Goal: Information Seeking & Learning: Find specific fact

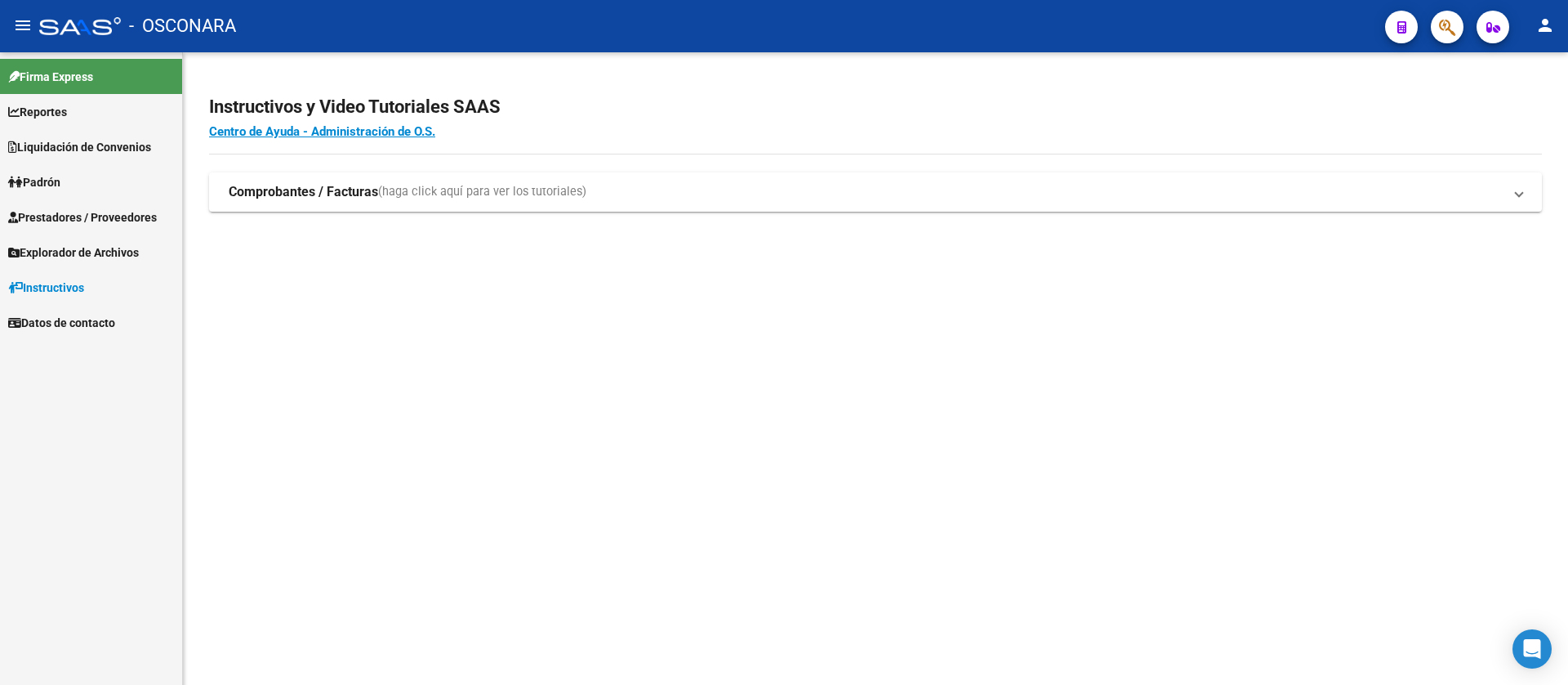
click at [79, 142] on span "Liquidación de Convenios" at bounding box center [80, 147] width 143 height 18
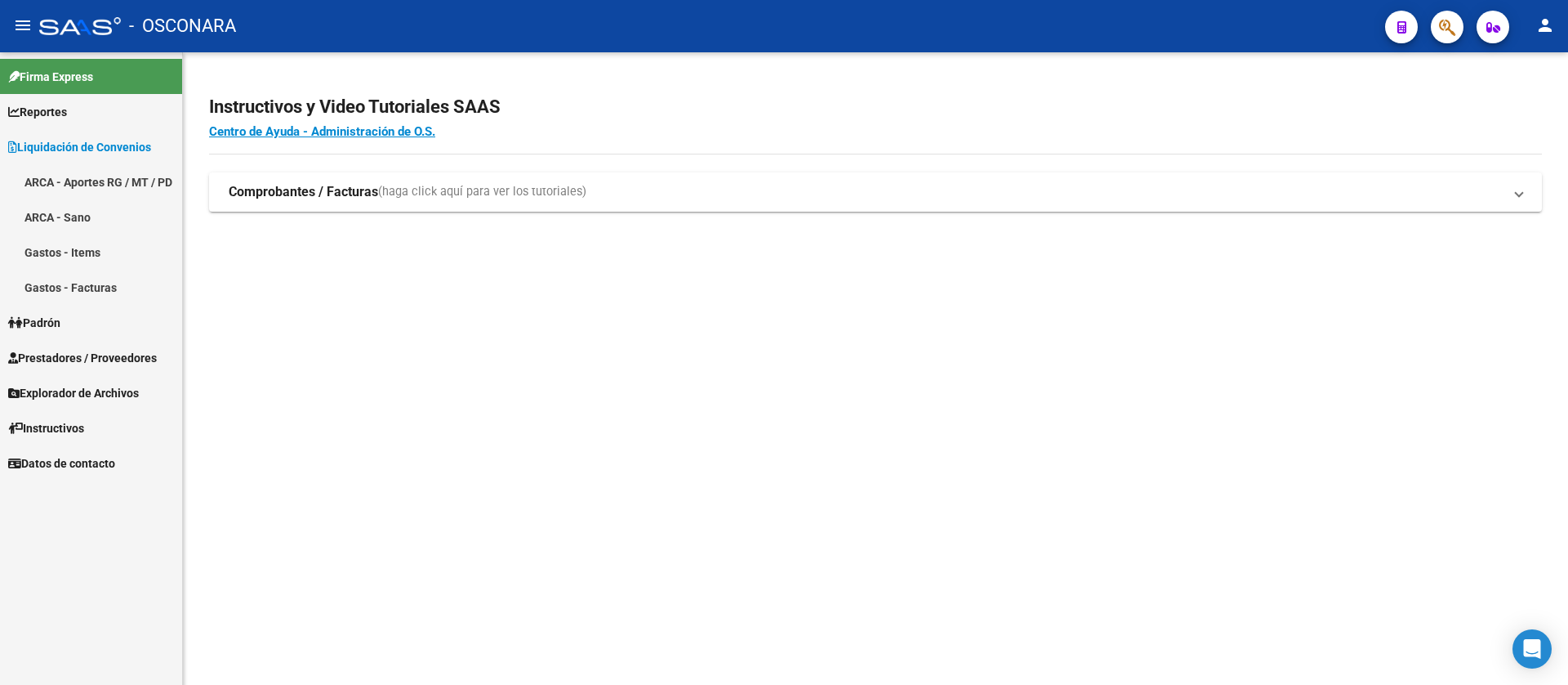
click at [61, 303] on link "Gastos - Facturas" at bounding box center [91, 287] width 183 height 35
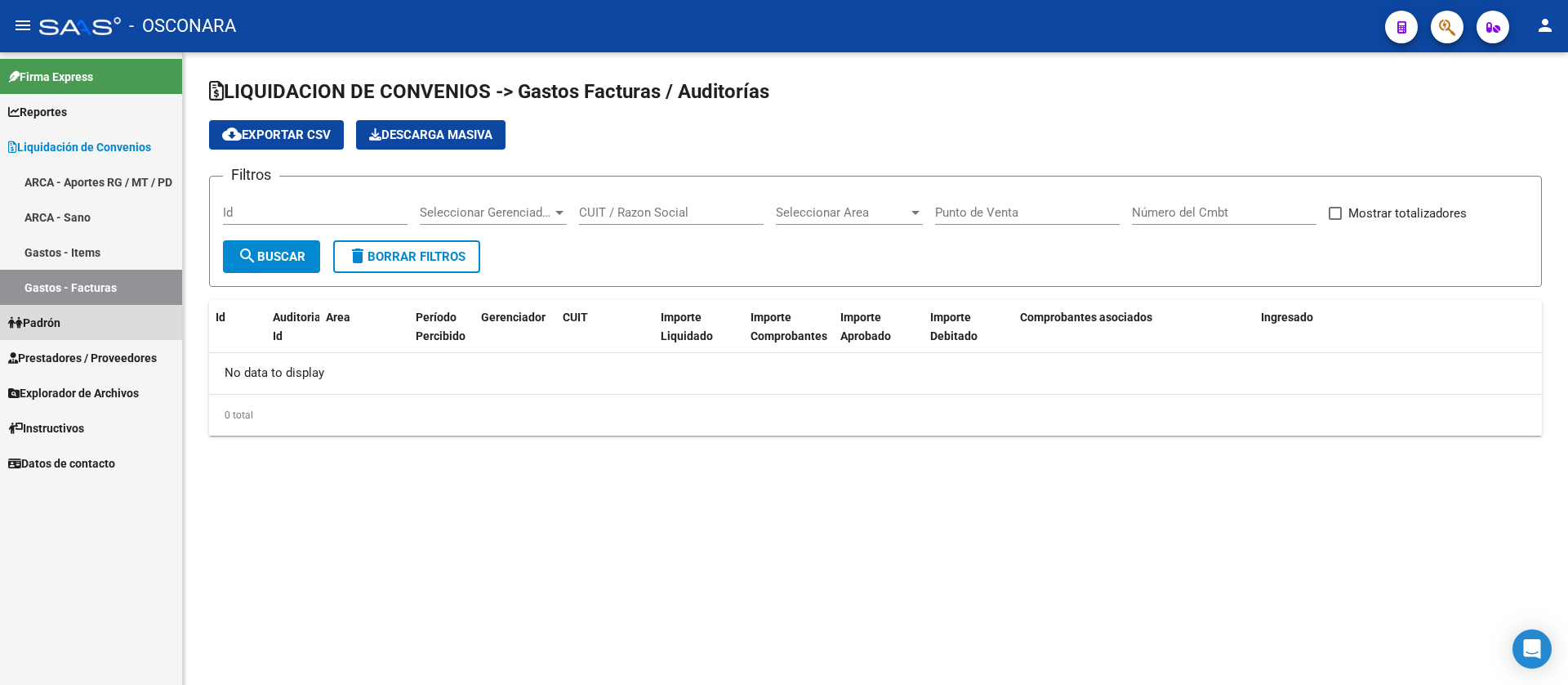
click at [81, 324] on link "Padrón" at bounding box center [91, 321] width 183 height 35
checkbox input "true"
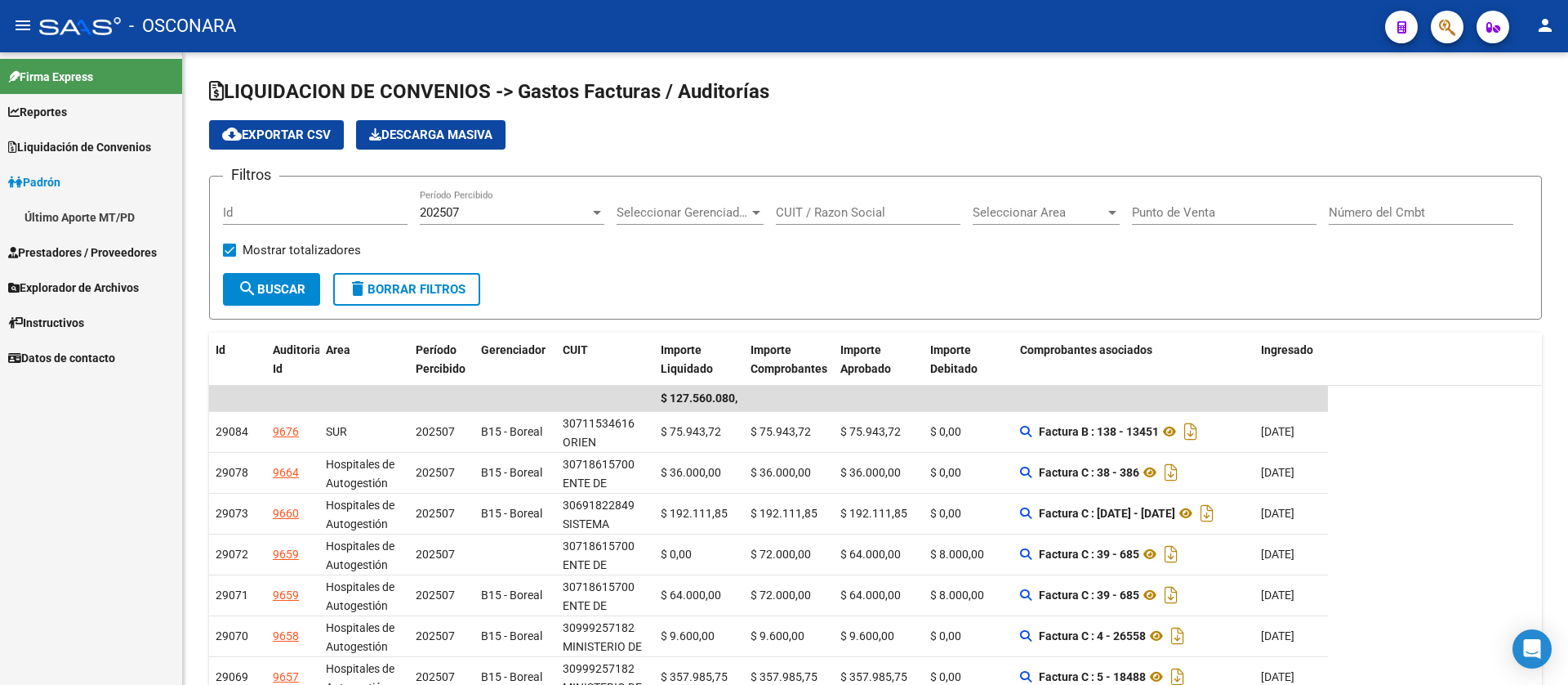
click at [63, 140] on span "Liquidación de Convenios" at bounding box center [80, 147] width 143 height 18
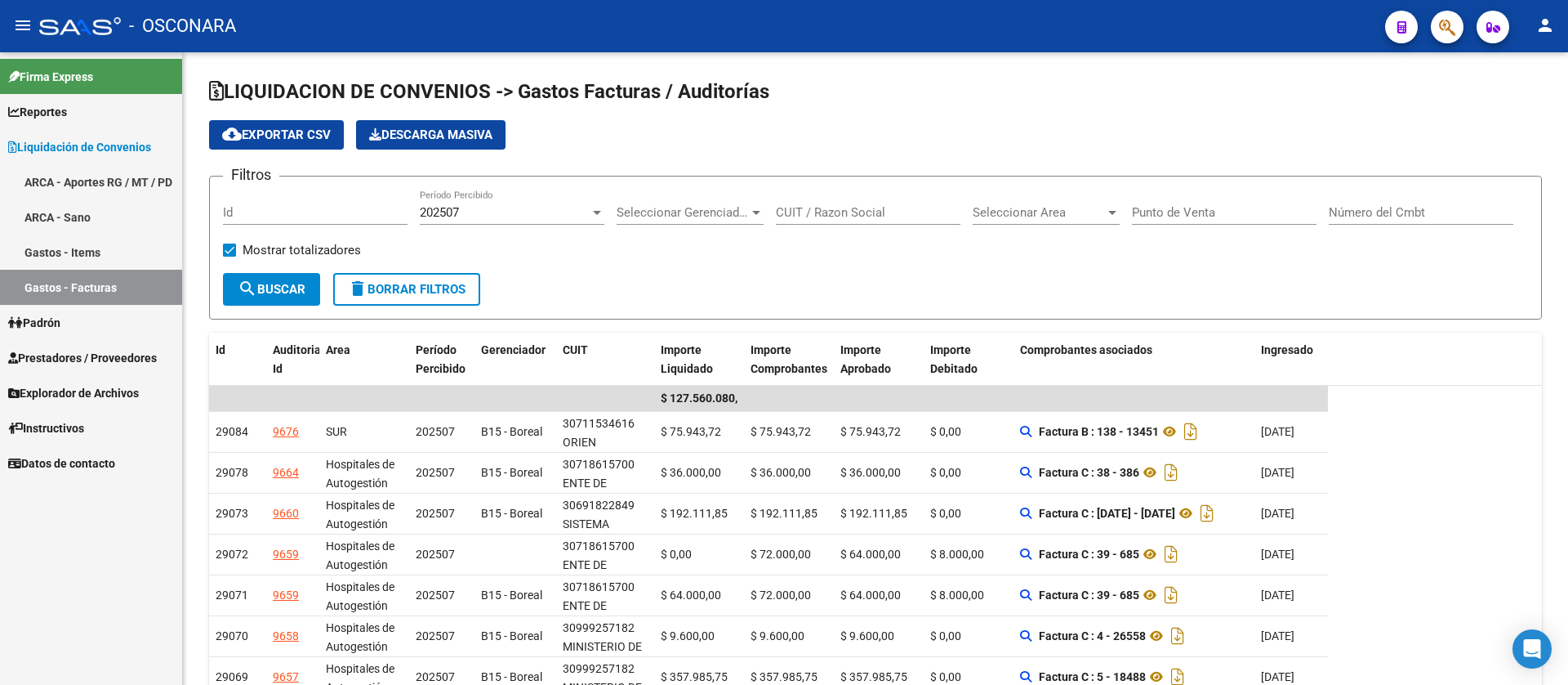
click at [81, 175] on link "ARCA - Aportes RG / MT / PD" at bounding box center [91, 182] width 183 height 35
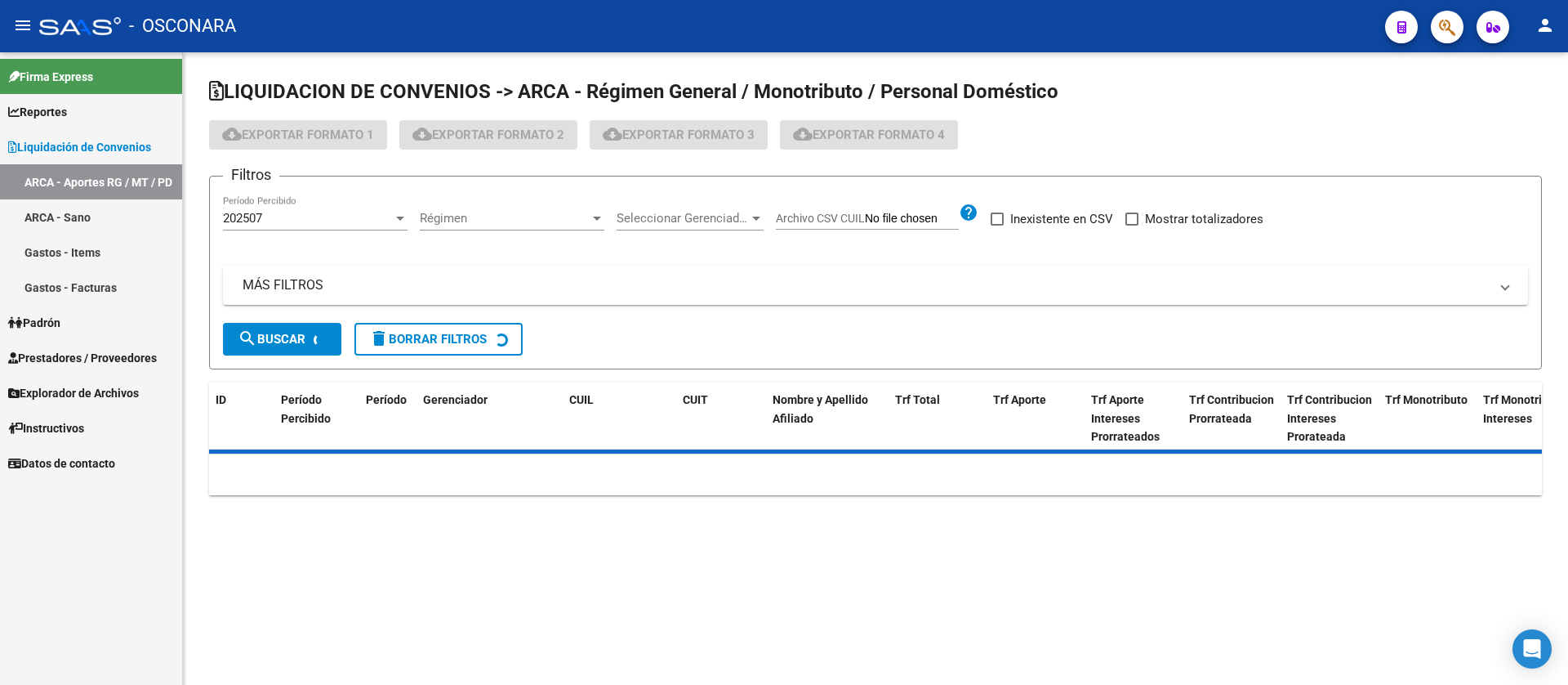
click at [67, 115] on span "Reportes" at bounding box center [38, 111] width 59 height 18
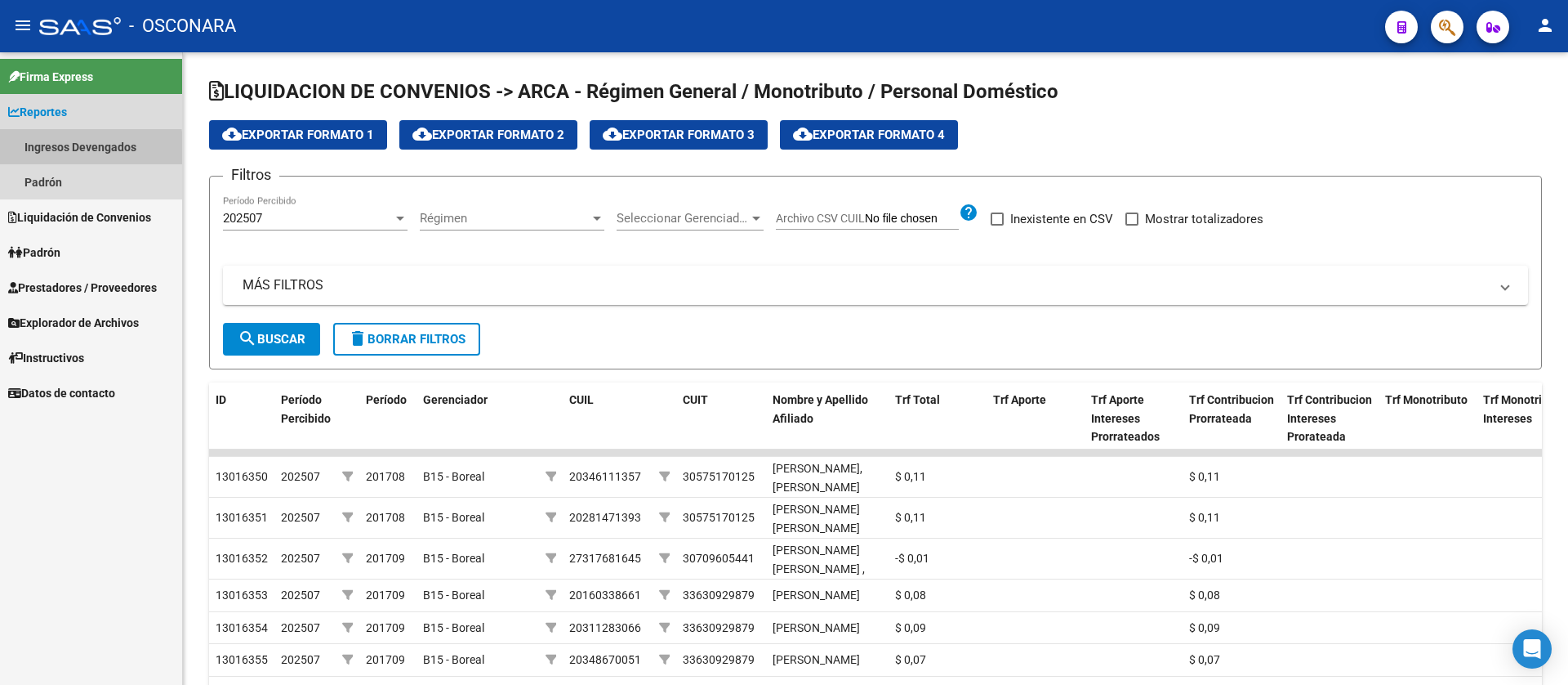
click at [69, 150] on link "Ingresos Devengados" at bounding box center [91, 147] width 183 height 35
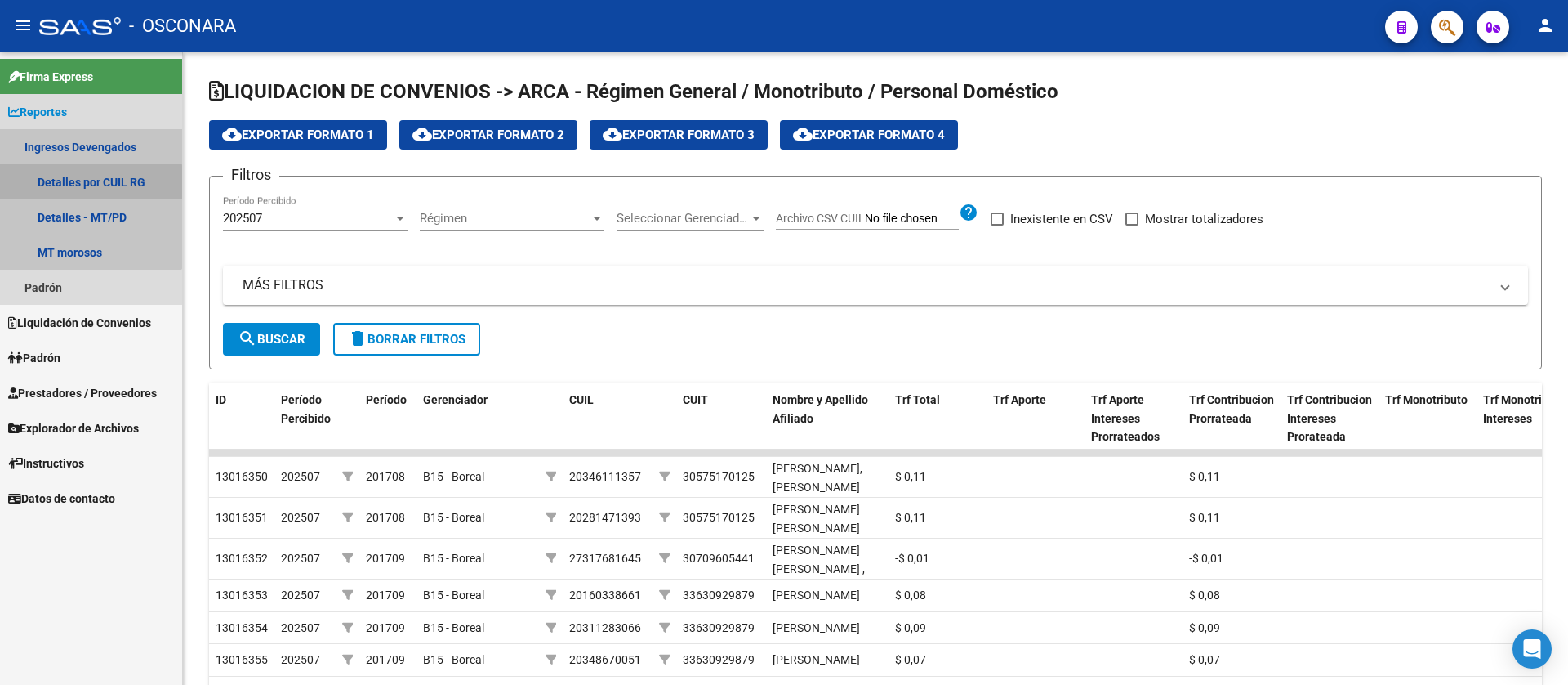
click at [87, 183] on link "Detalles por CUIL RG" at bounding box center [91, 182] width 183 height 35
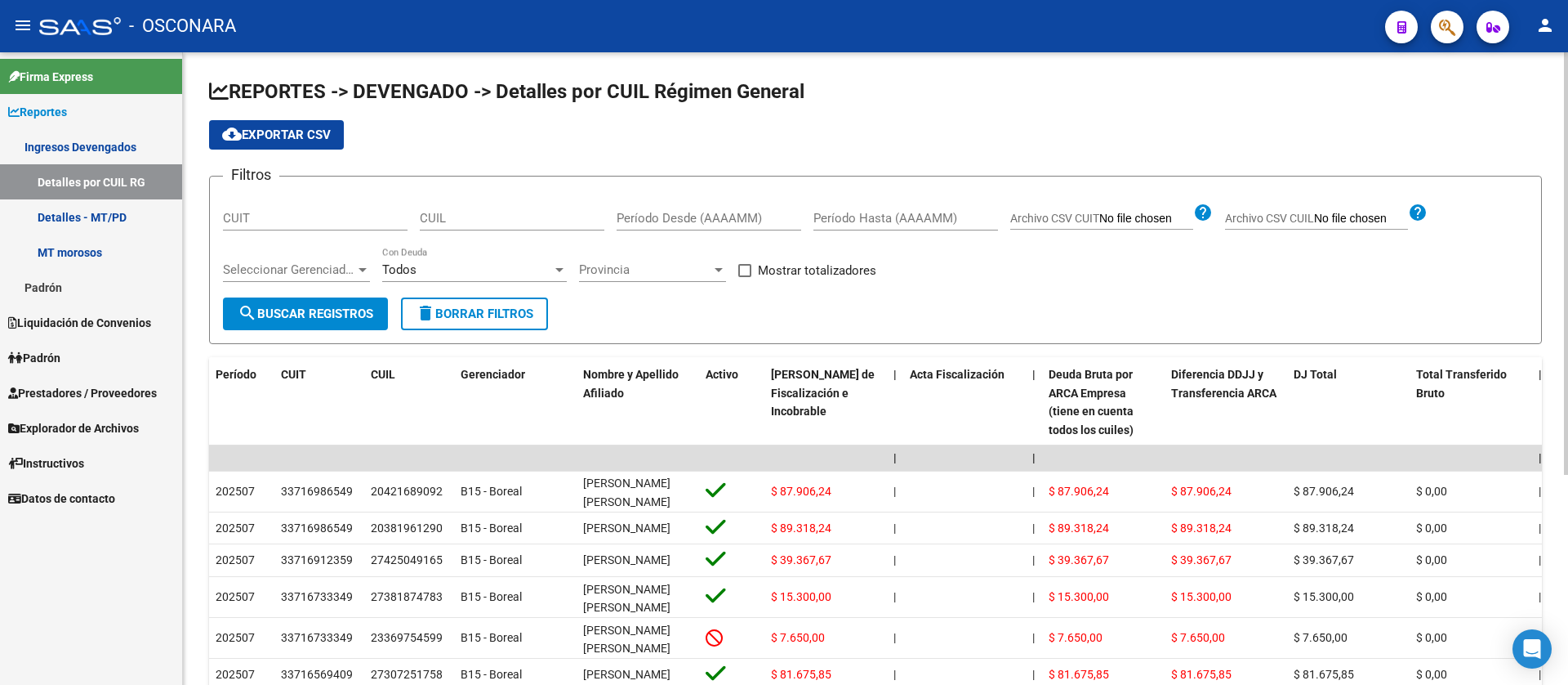
click at [444, 220] on input "CUIL" at bounding box center [512, 218] width 184 height 15
paste input "24-35735684-5"
type input "24-35735684-5"
click at [350, 306] on span "search Buscar Registros" at bounding box center [305, 313] width 135 height 15
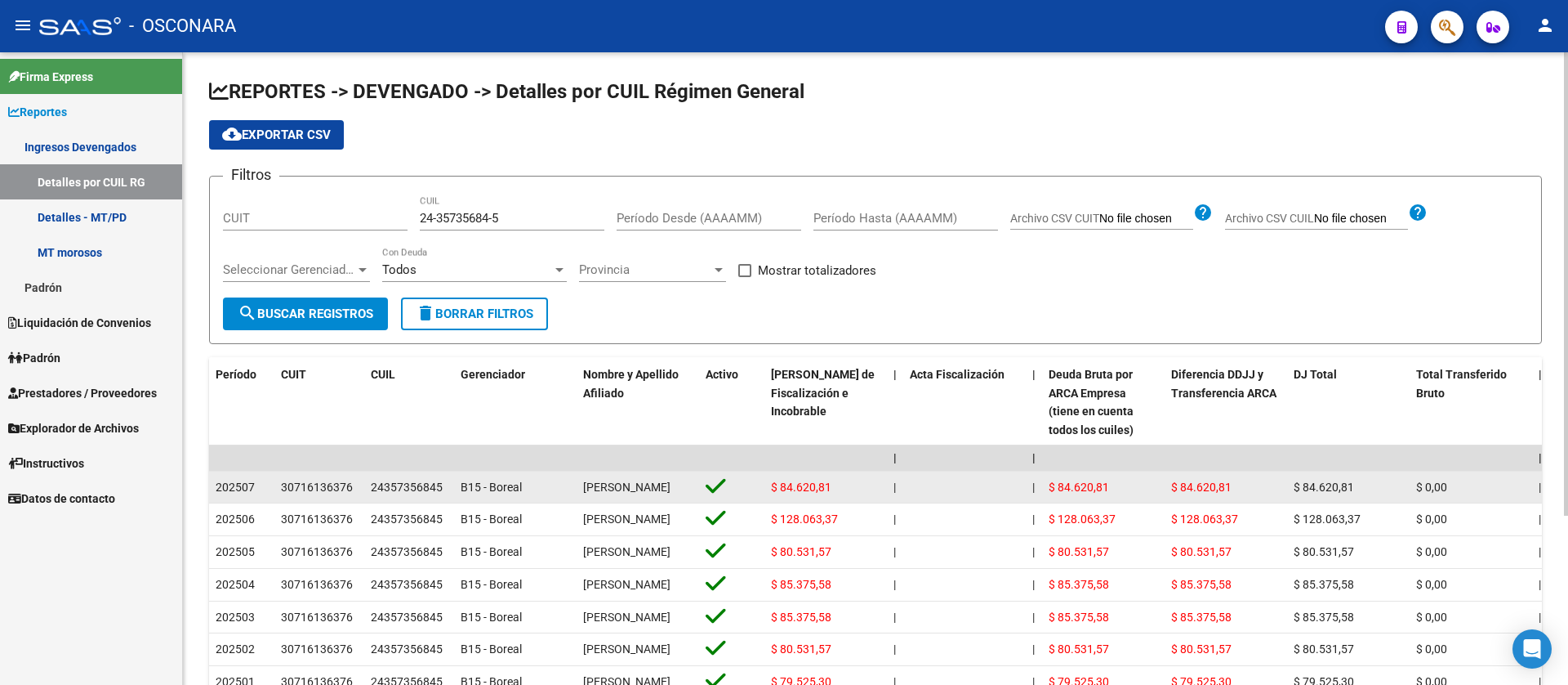
click at [794, 485] on span "$ 84.620,81" at bounding box center [801, 486] width 61 height 13
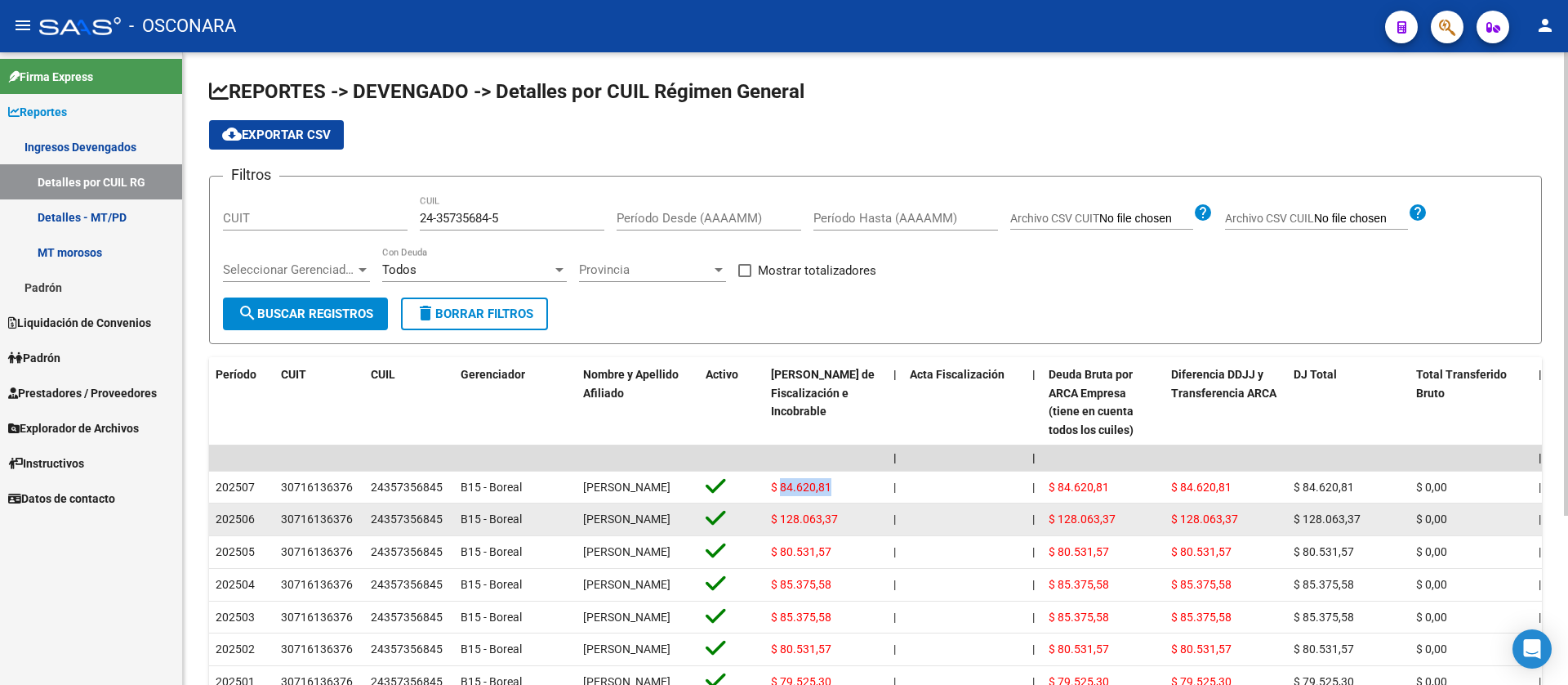
copy span "84.620,81"
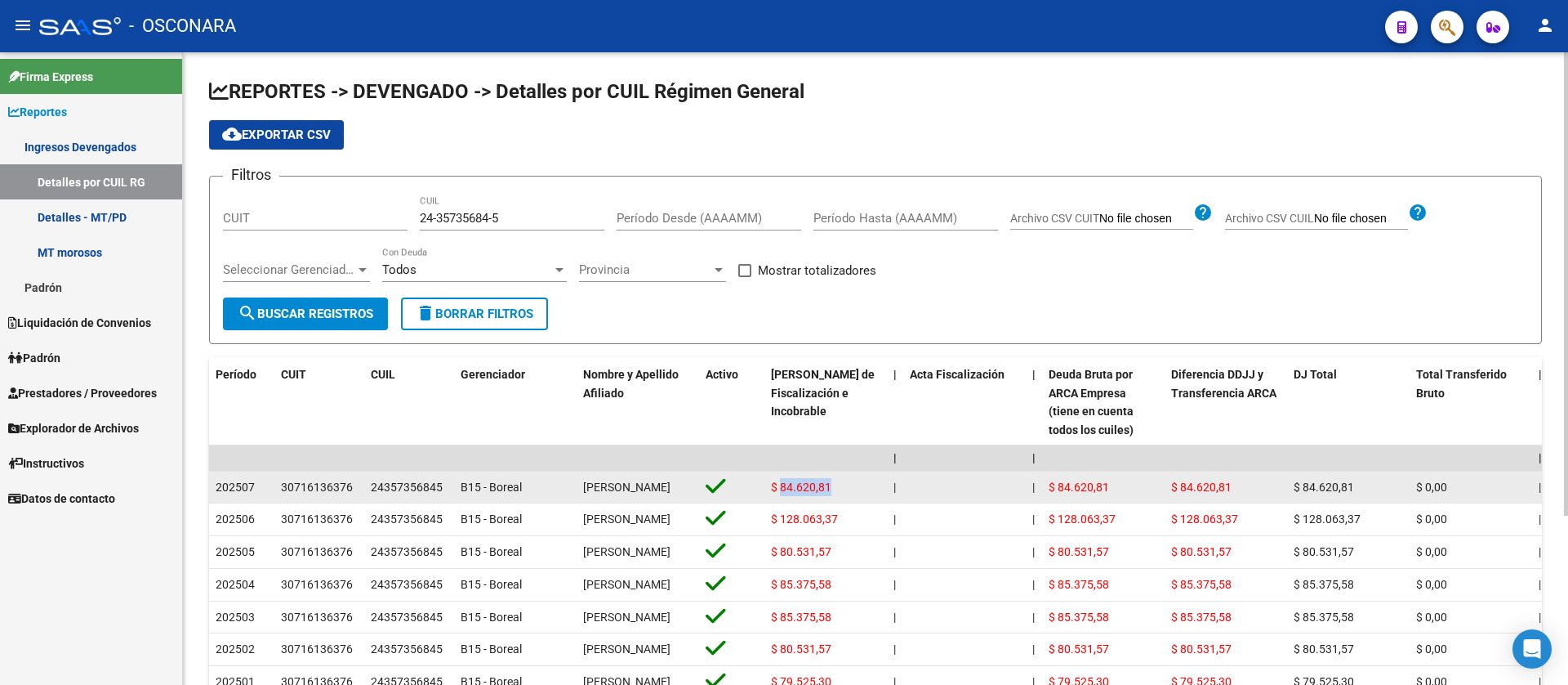
copy span "84.620,81"
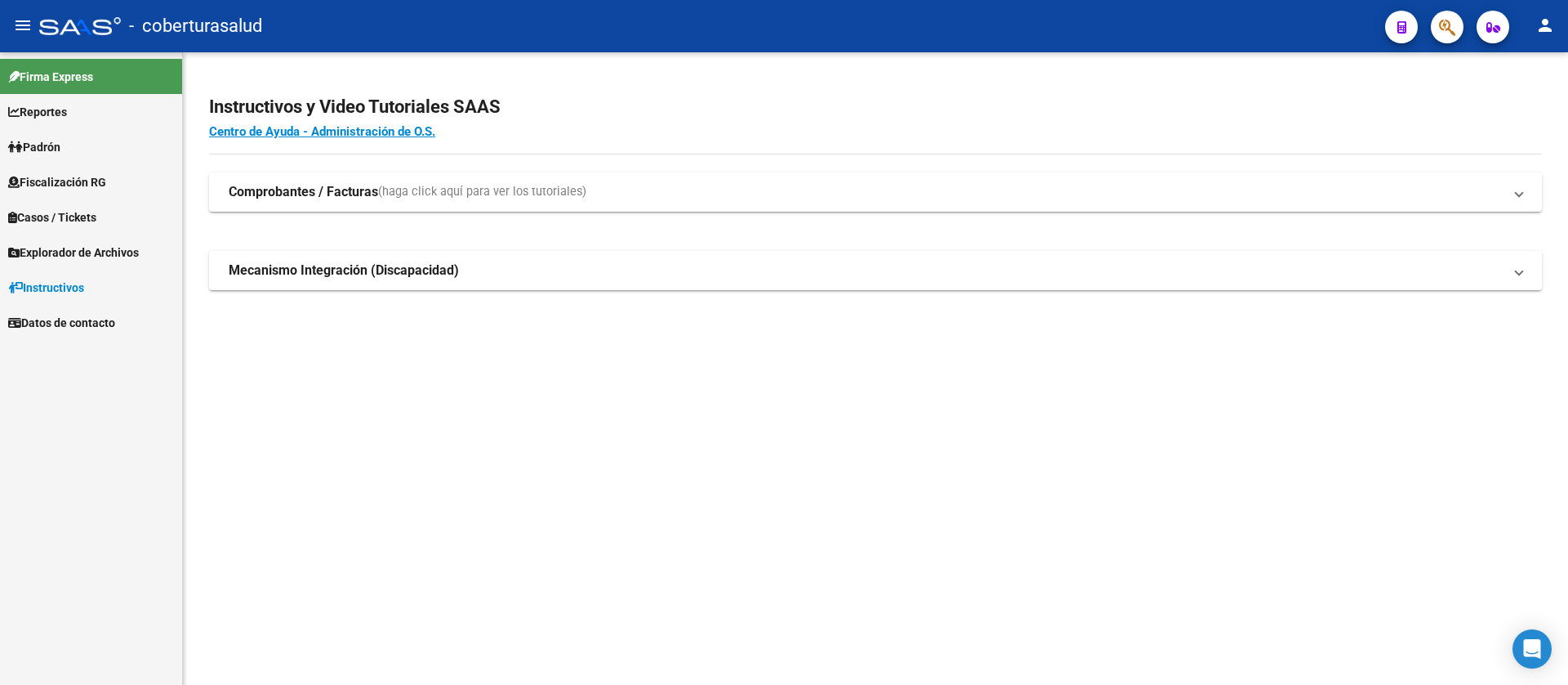
click at [64, 174] on span "Fiscalización RG" at bounding box center [57, 182] width 98 height 18
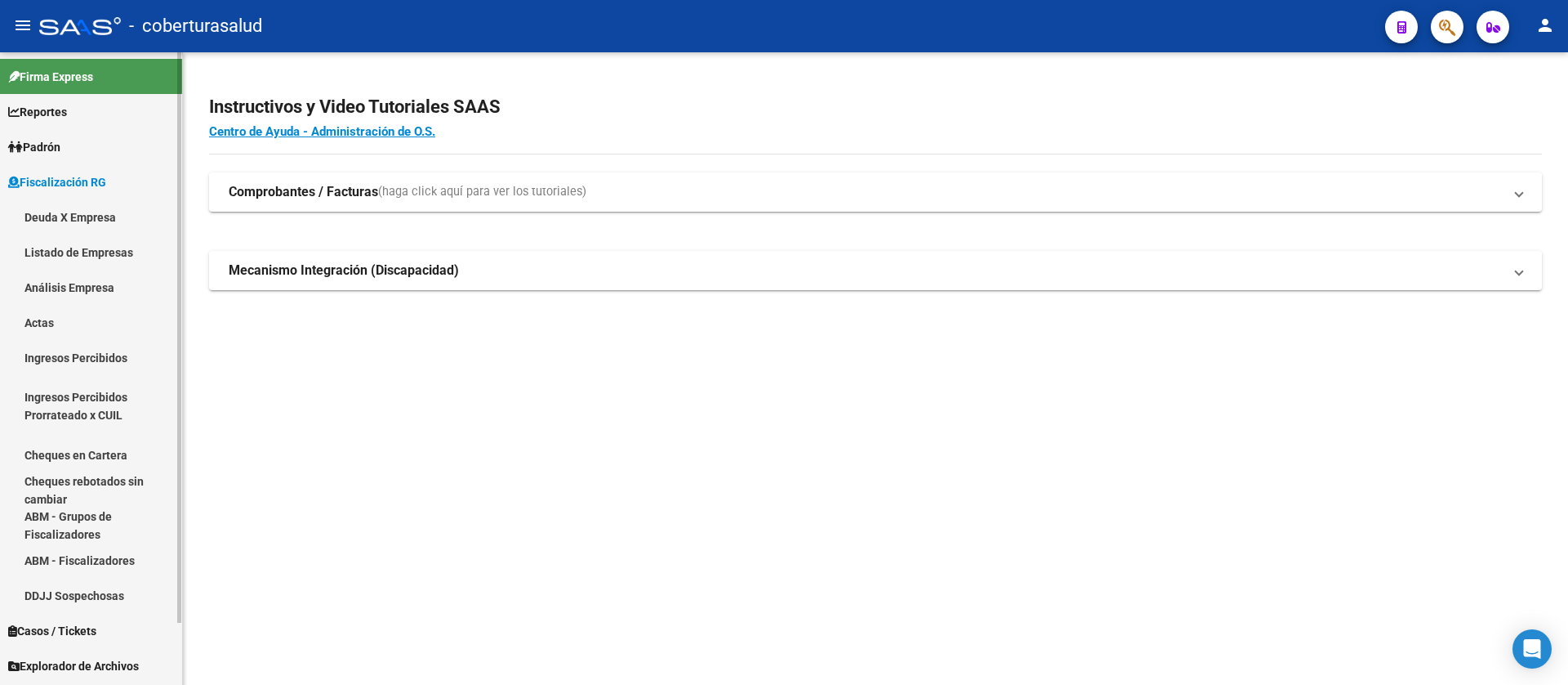
click at [81, 214] on link "Deuda X Empresa" at bounding box center [91, 217] width 183 height 35
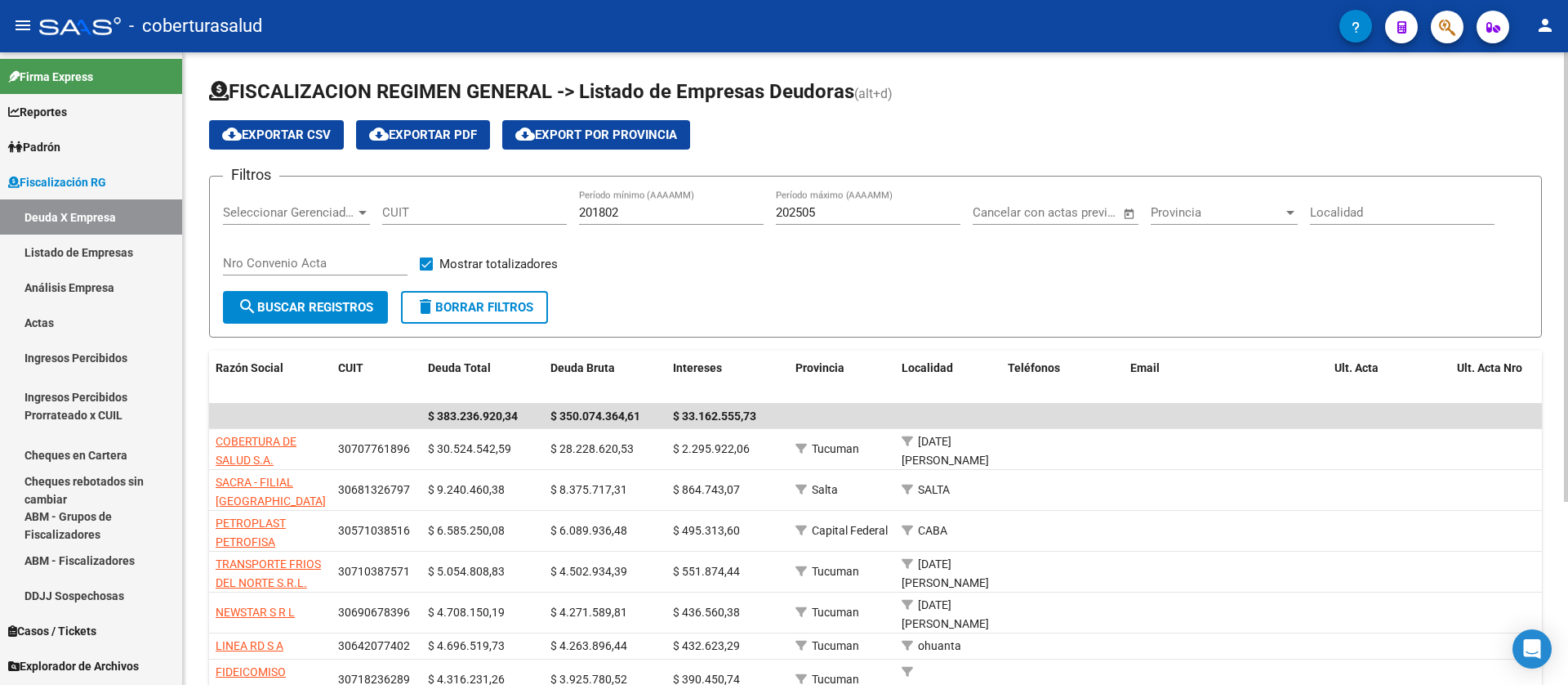
click at [414, 221] on div "CUIT" at bounding box center [474, 207] width 184 height 35
paste input "20-22773560-1"
type input "20-22773560-1"
drag, startPoint x: 474, startPoint y: 211, endPoint x: 366, endPoint y: 203, distance: 108.3
click at [366, 203] on div "Filtros Seleccionar Gerenciador Seleccionar Gerenciador 20-22773560-1 CUIT 2018…" at bounding box center [875, 240] width 1305 height 101
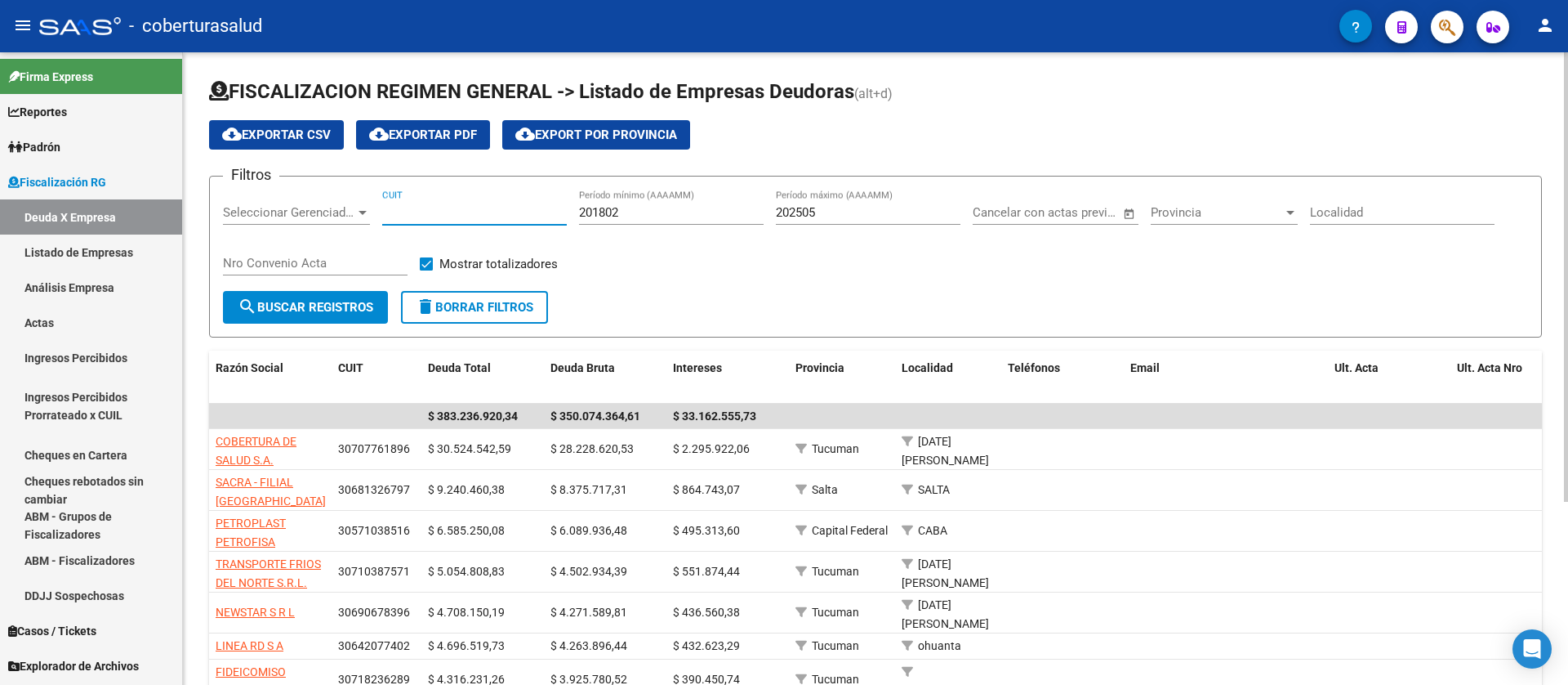
paste input "30-70862290-3"
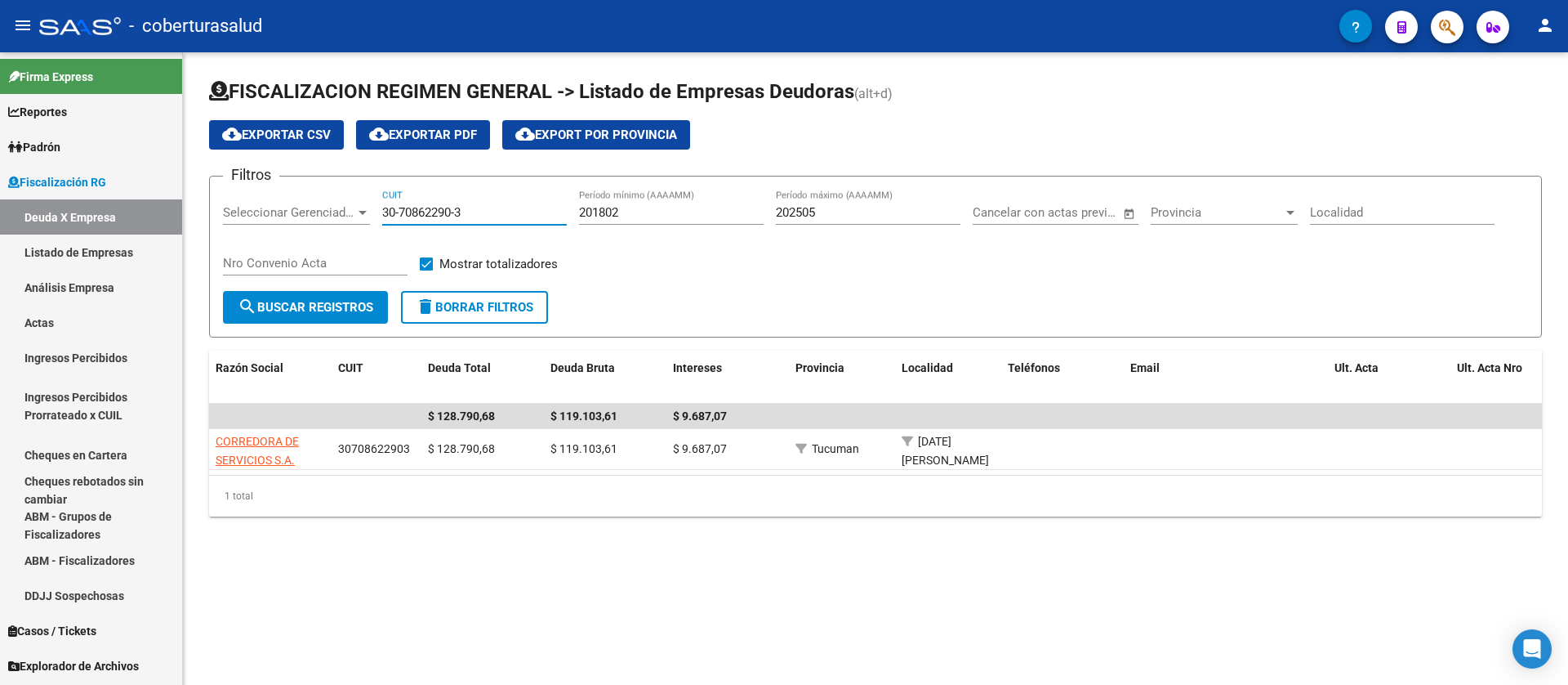
type input "30-70862290-3"
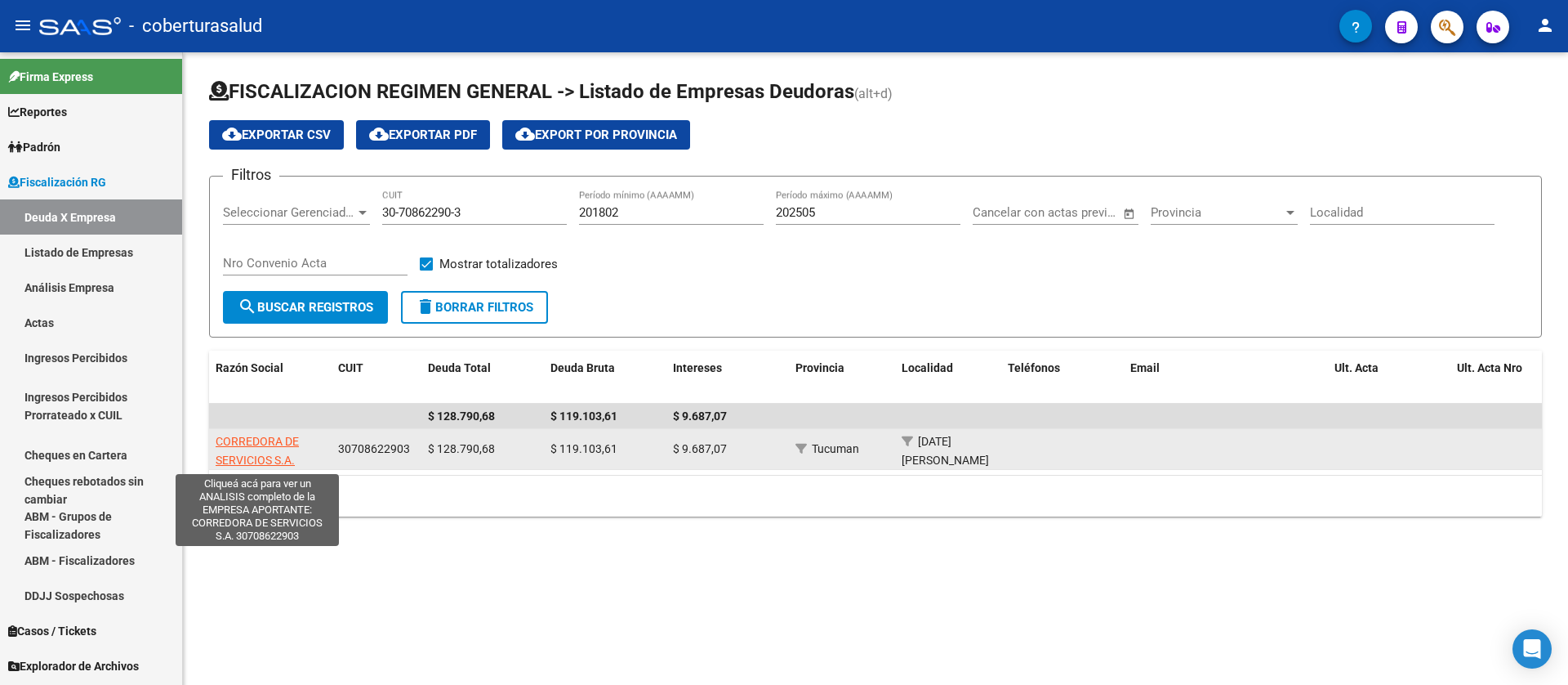
click at [274, 442] on span "CORREDORA DE SERVICIOS S.A." at bounding box center [257, 450] width 83 height 32
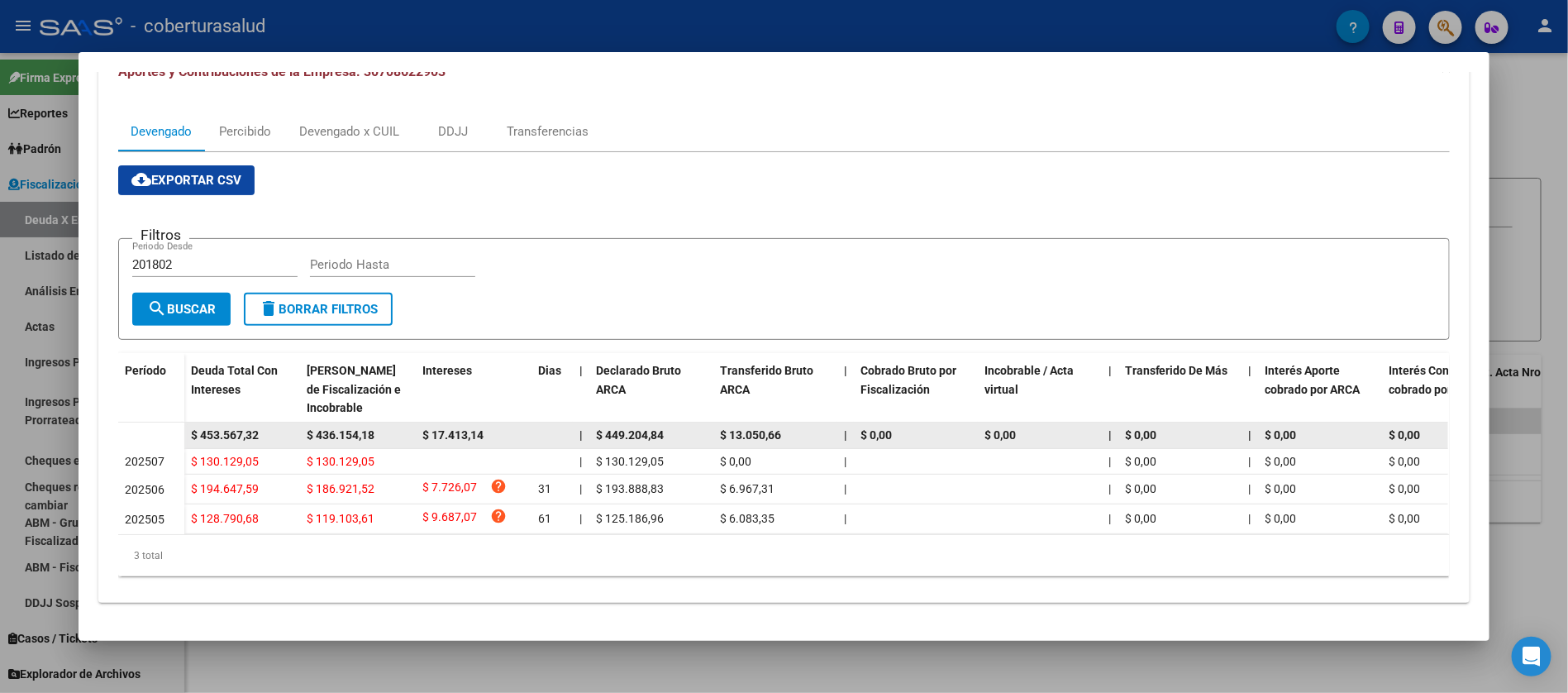
scroll to position [211, 0]
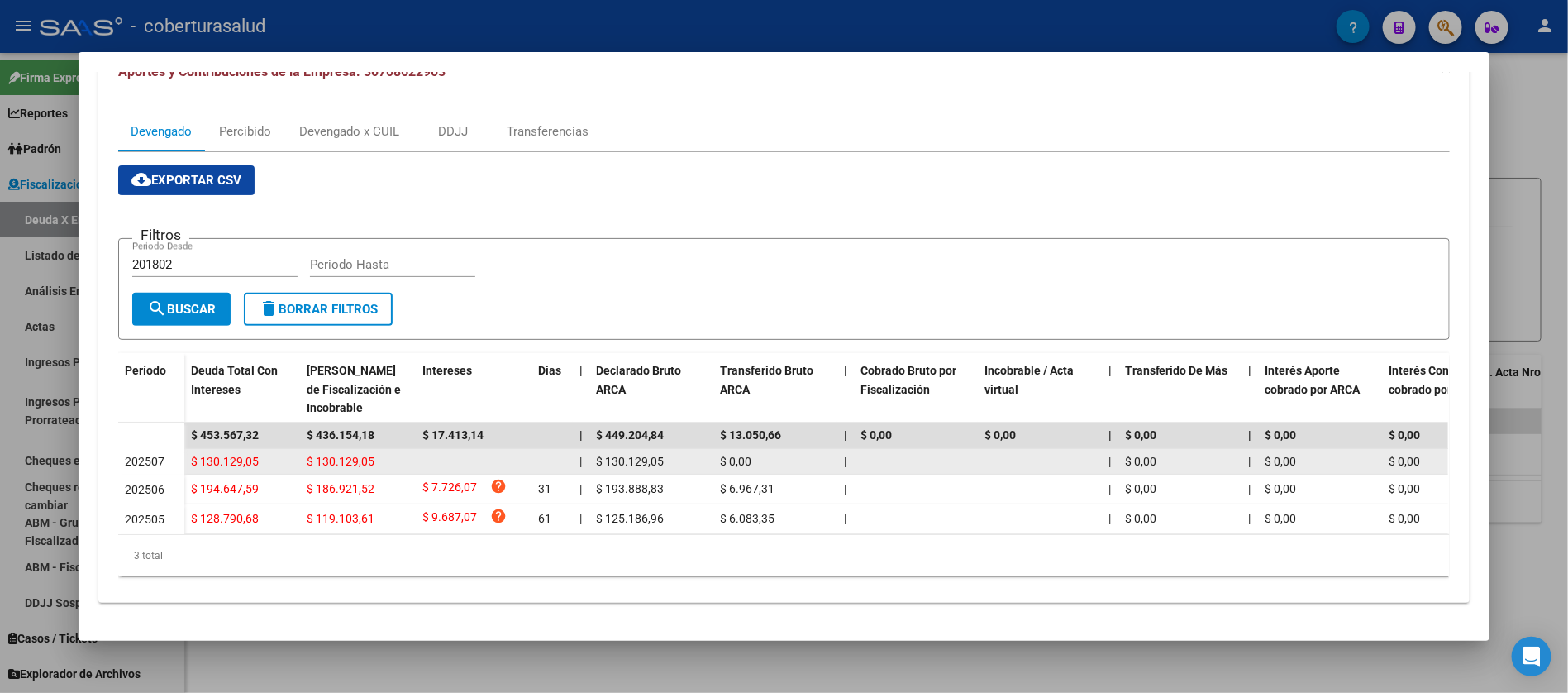
click at [327, 454] on span "$ 130.129,05" at bounding box center [341, 461] width 68 height 13
copy span "130.129,05"
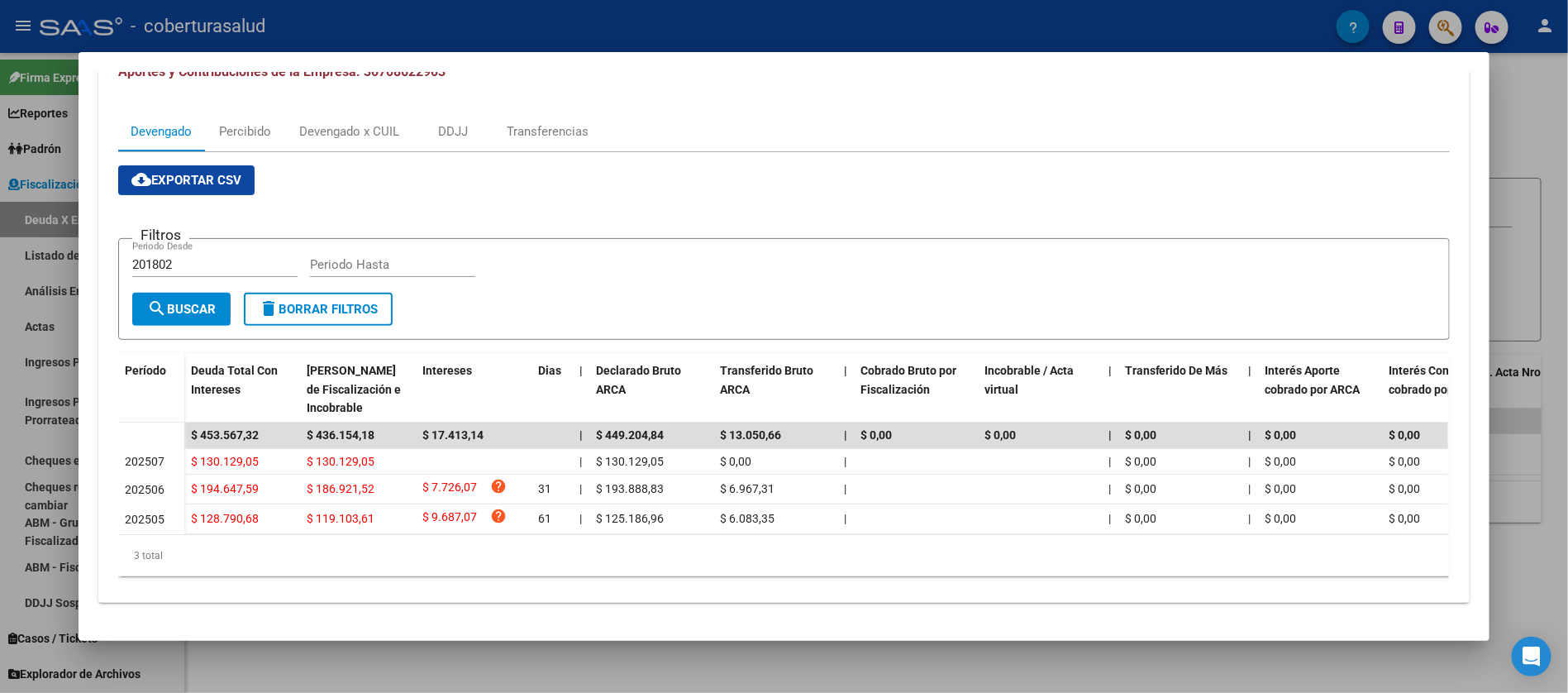
drag, startPoint x: 429, startPoint y: 569, endPoint x: 578, endPoint y: 578, distance: 149.3
click at [430, 572] on div "3 total" at bounding box center [783, 556] width 1331 height 42
click at [316, 122] on div "Devengado x CUIL" at bounding box center [349, 131] width 100 height 18
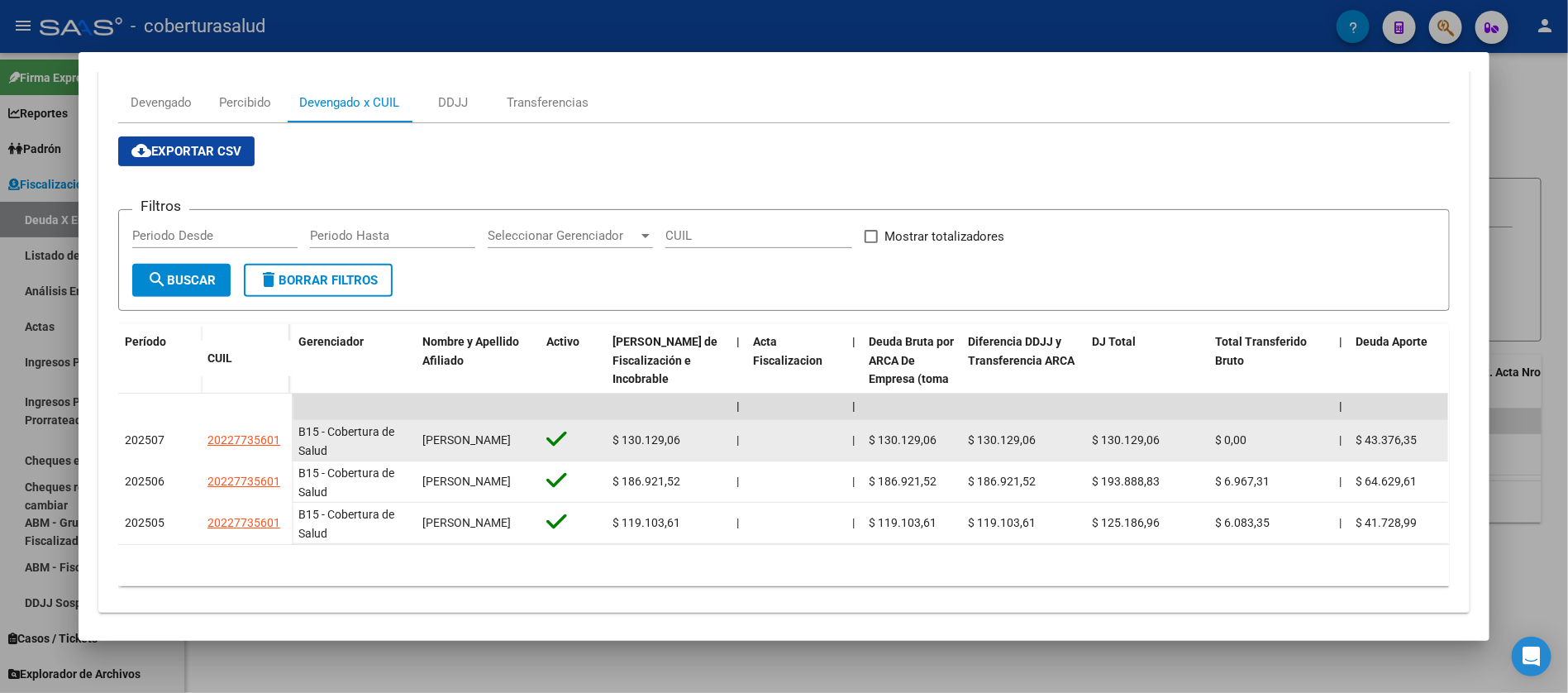
scroll to position [251, 0]
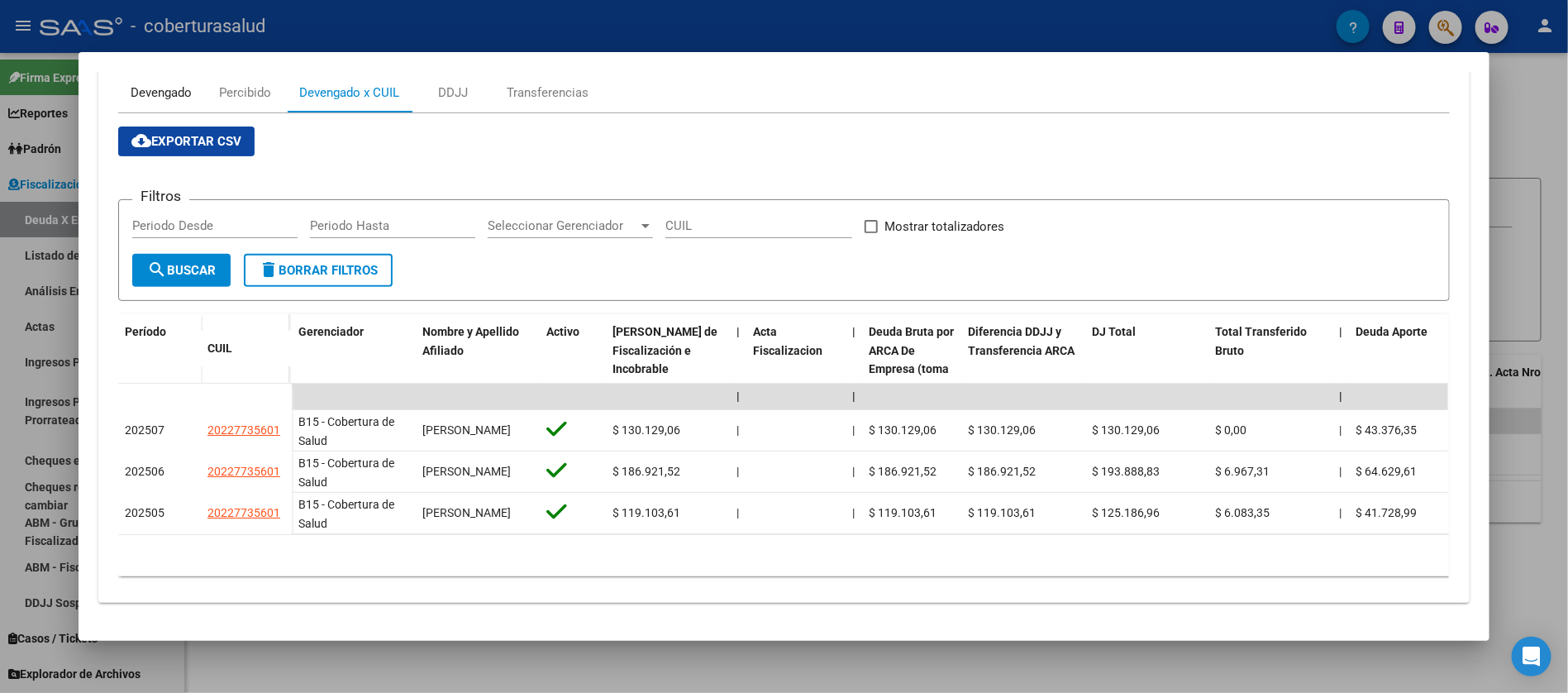
click at [160, 83] on div "Devengado" at bounding box center [161, 92] width 62 height 18
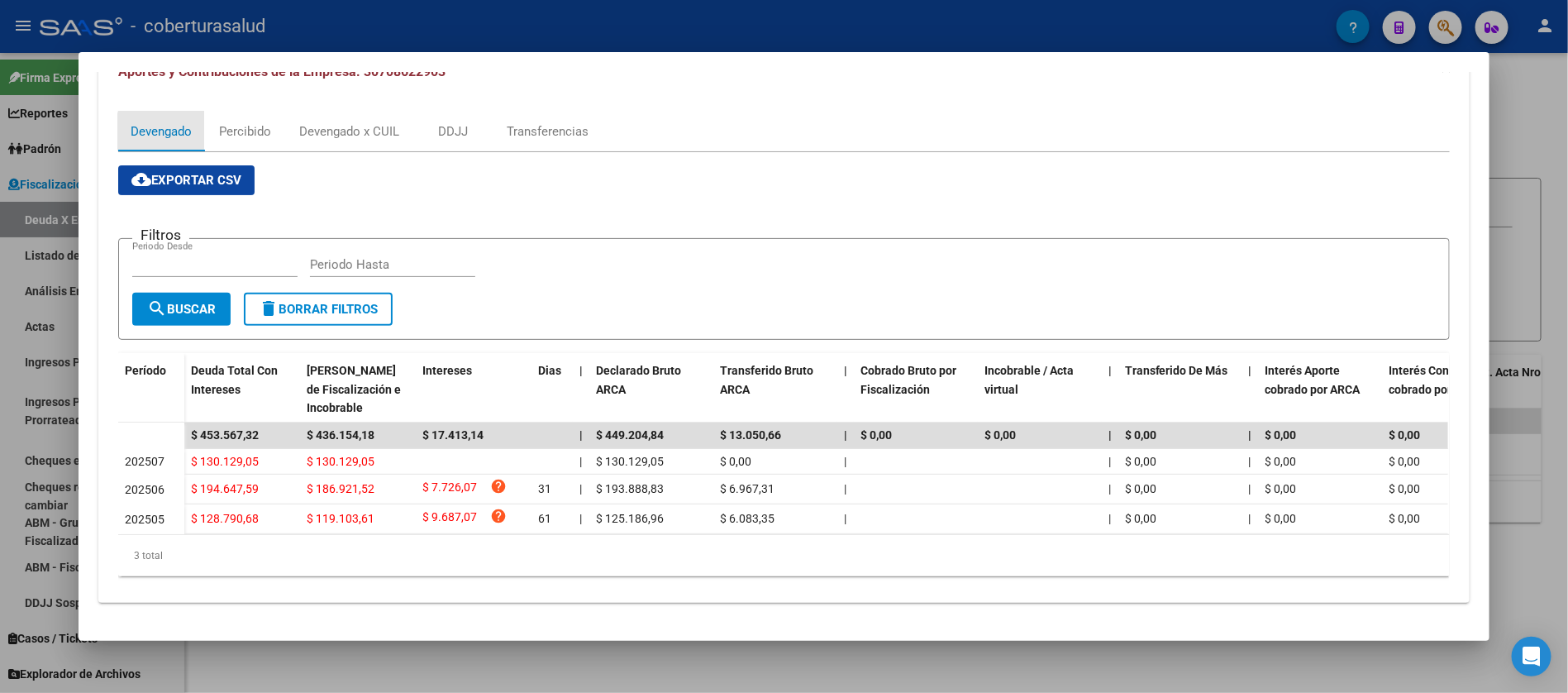
scroll to position [0, 0]
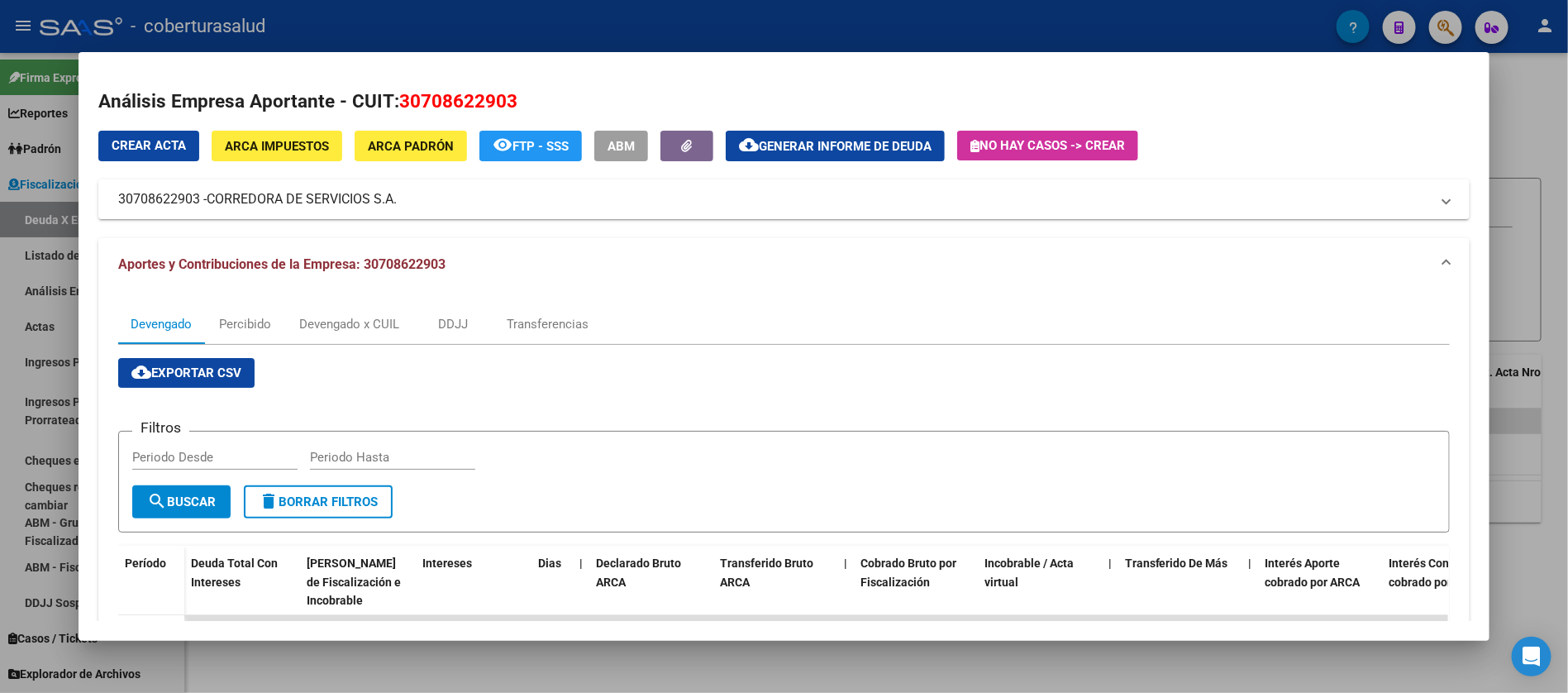
click at [0, 308] on div at bounding box center [784, 346] width 1568 height 693
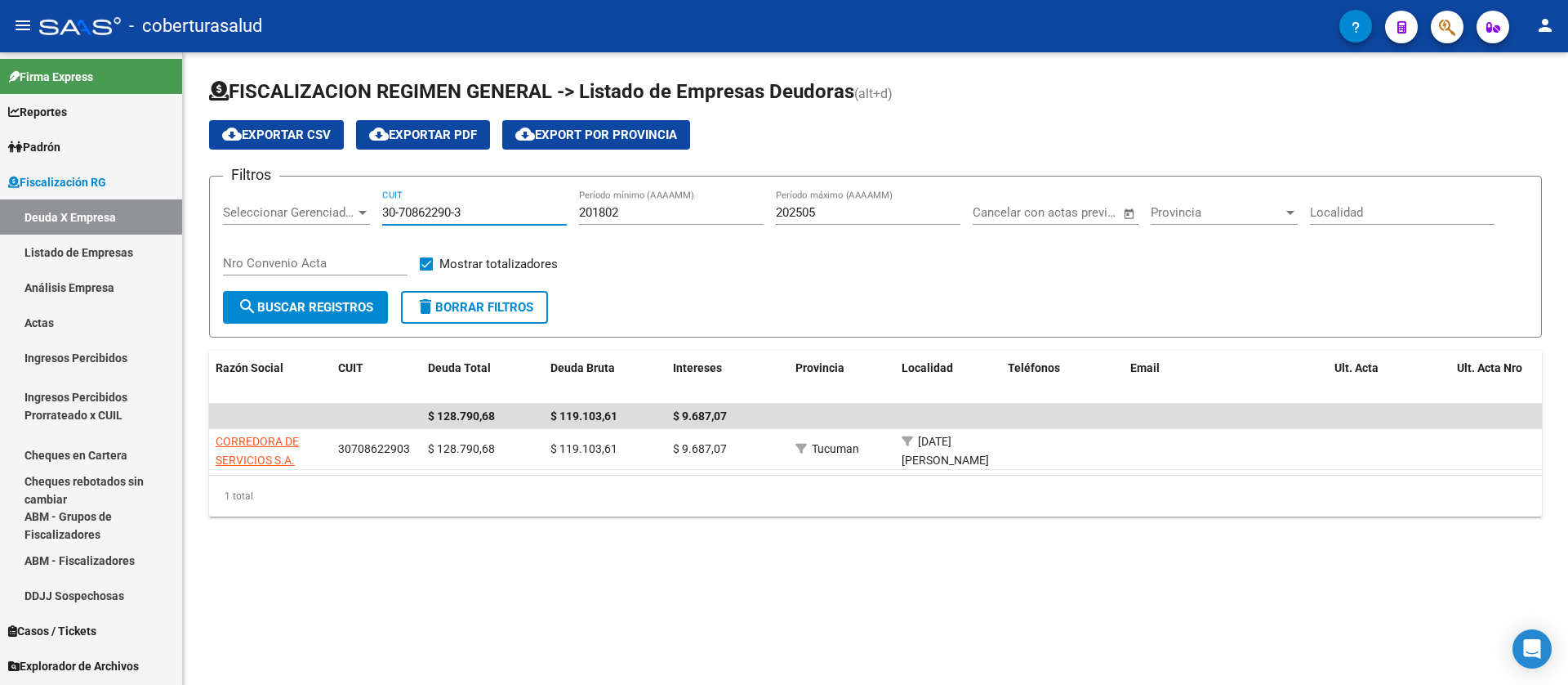
click at [410, 213] on input "30-70862290-3" at bounding box center [474, 212] width 184 height 15
paste input "3-71602764-9"
type input "33-71602764-9"
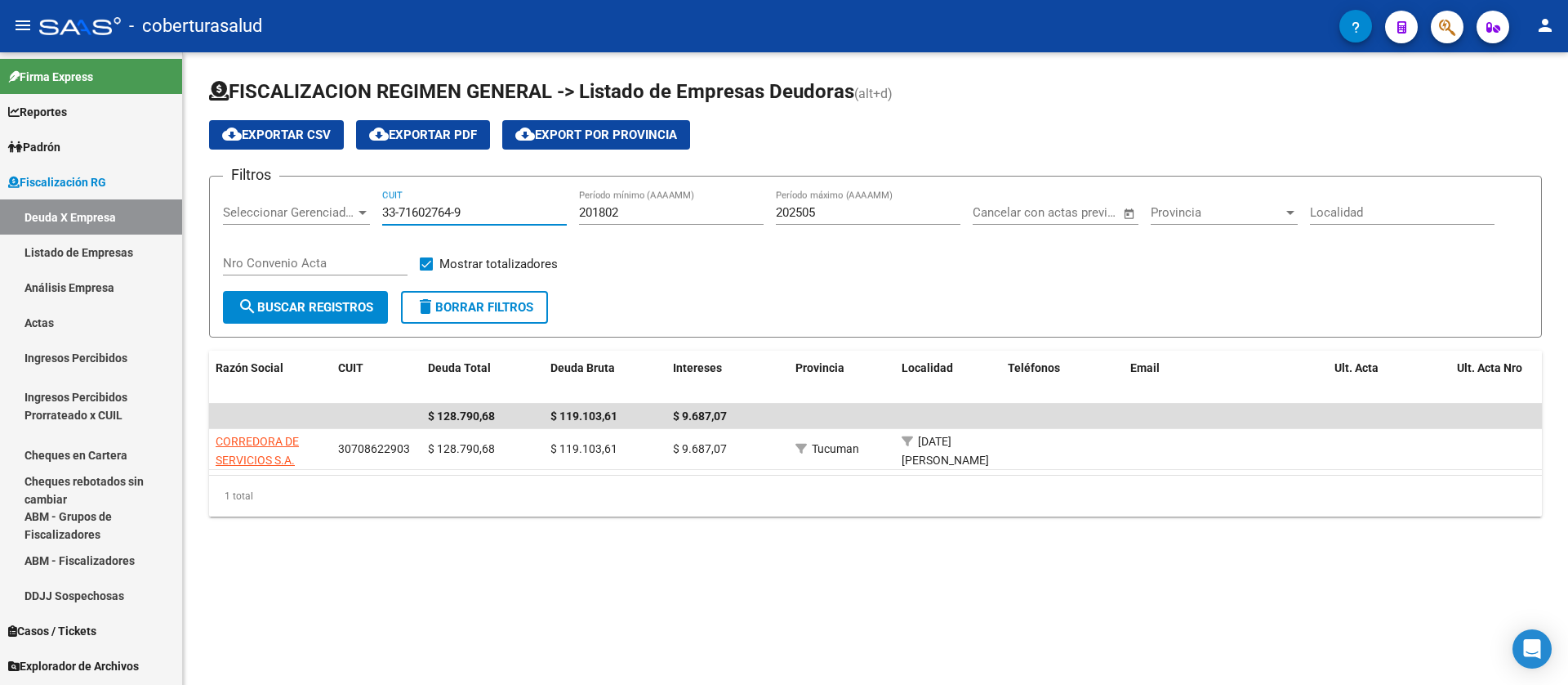
click at [334, 320] on button "search Buscar Registros" at bounding box center [305, 307] width 165 height 33
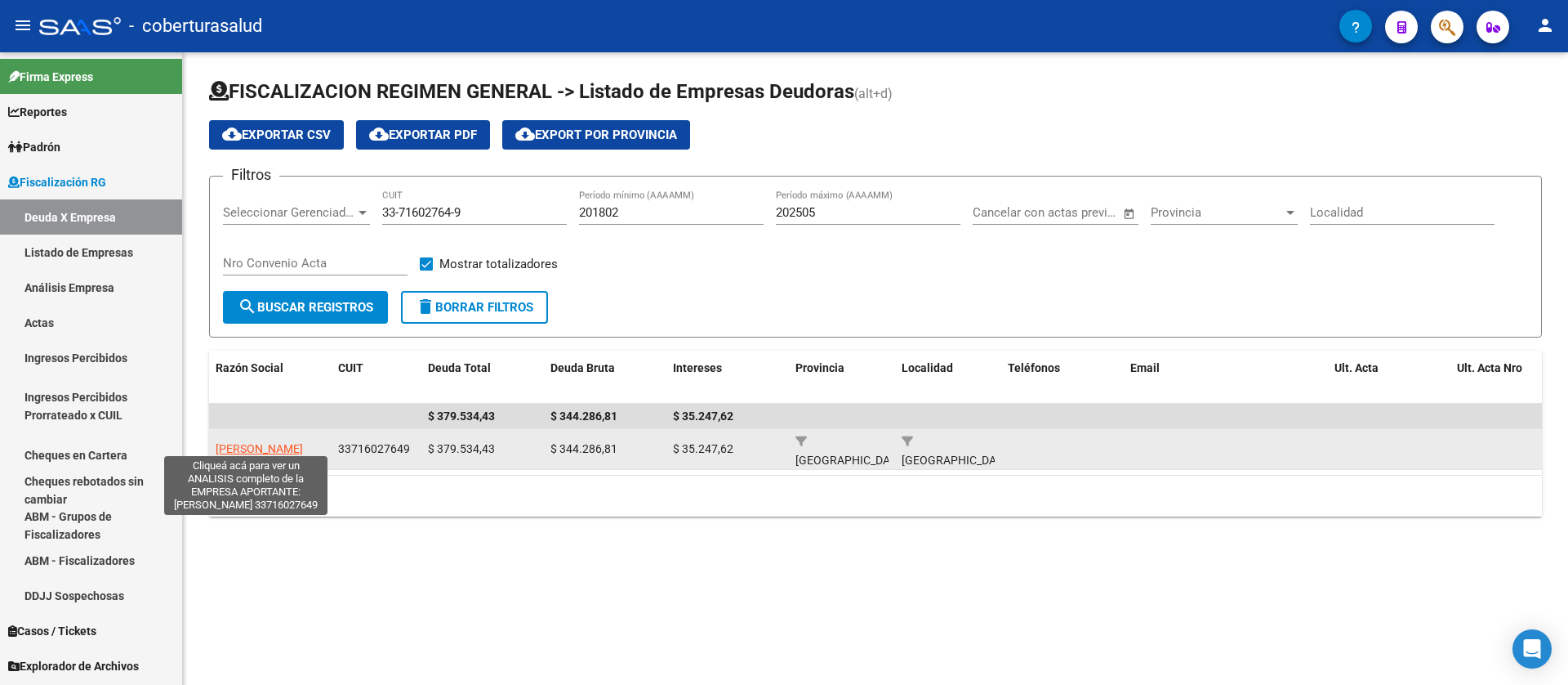
click at [226, 449] on span "ARNOA SRL" at bounding box center [260, 448] width 87 height 13
type textarea "33716027649"
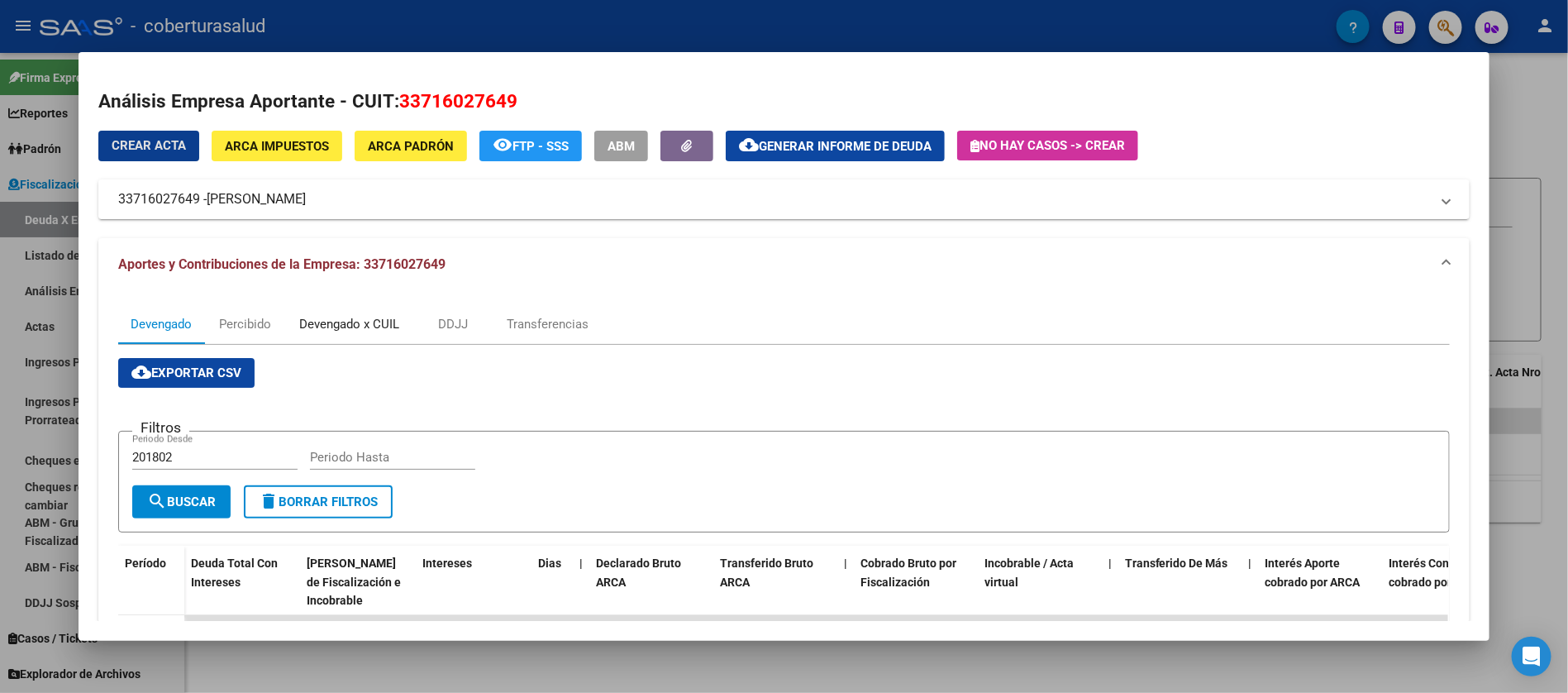
click at [310, 321] on div "Devengado x CUIL" at bounding box center [349, 324] width 100 height 18
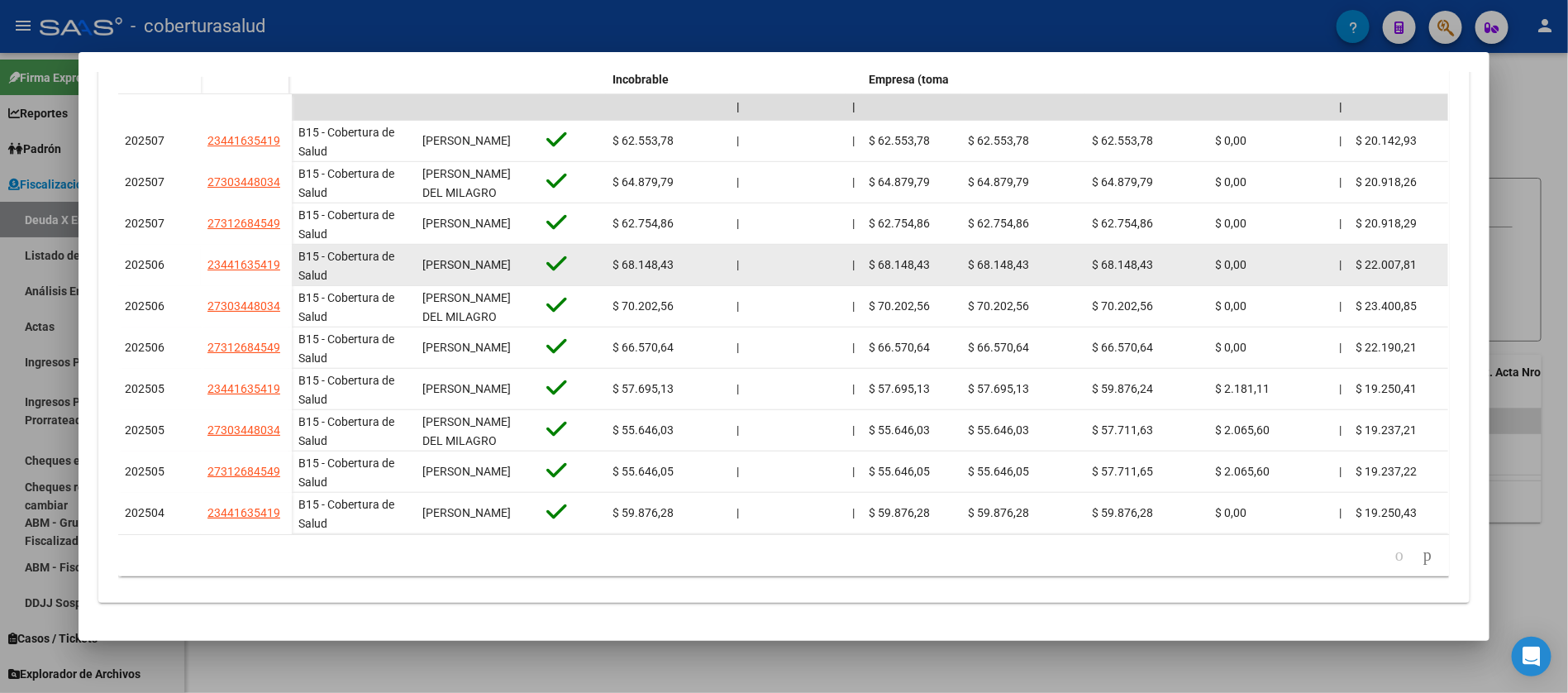
scroll to position [415, 0]
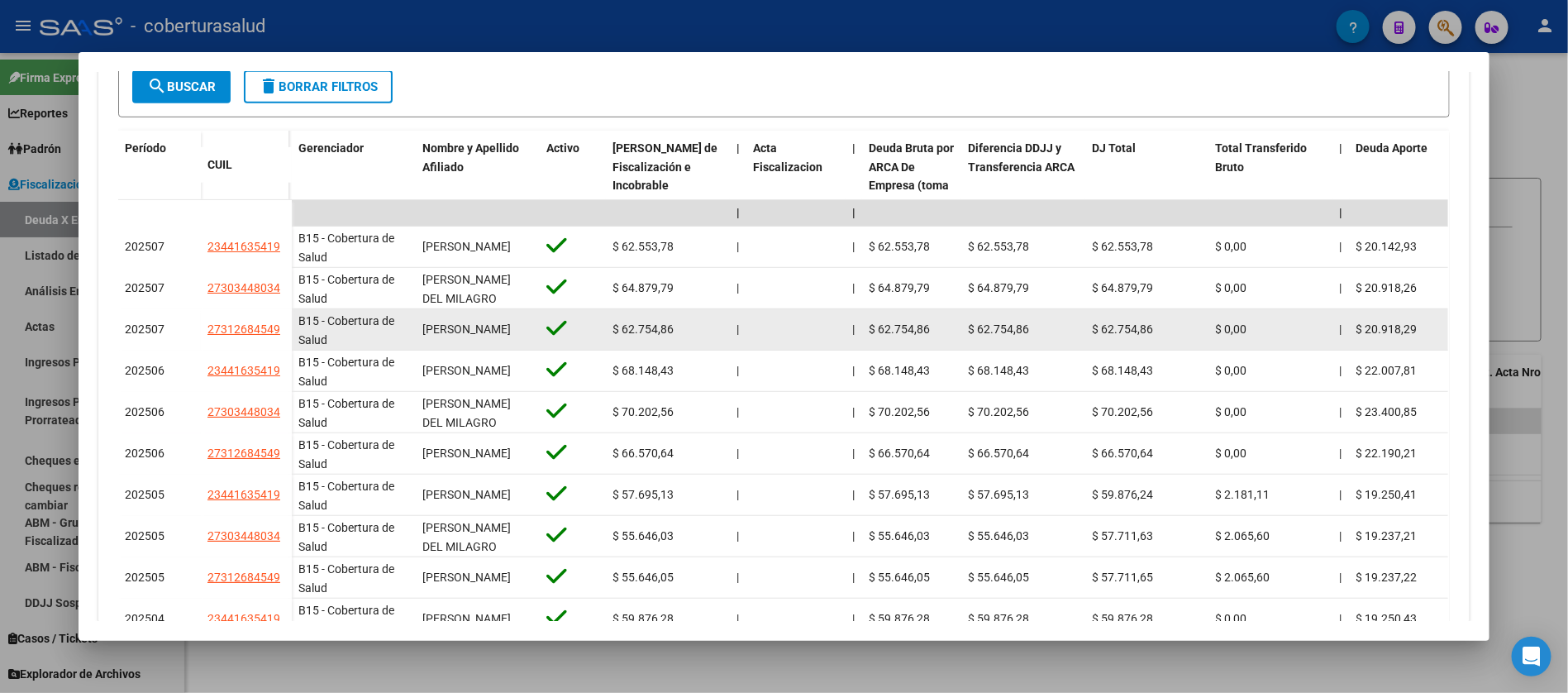
click at [657, 327] on span "$ 62.754,86" at bounding box center [643, 329] width 62 height 13
copy span "62.754,86"
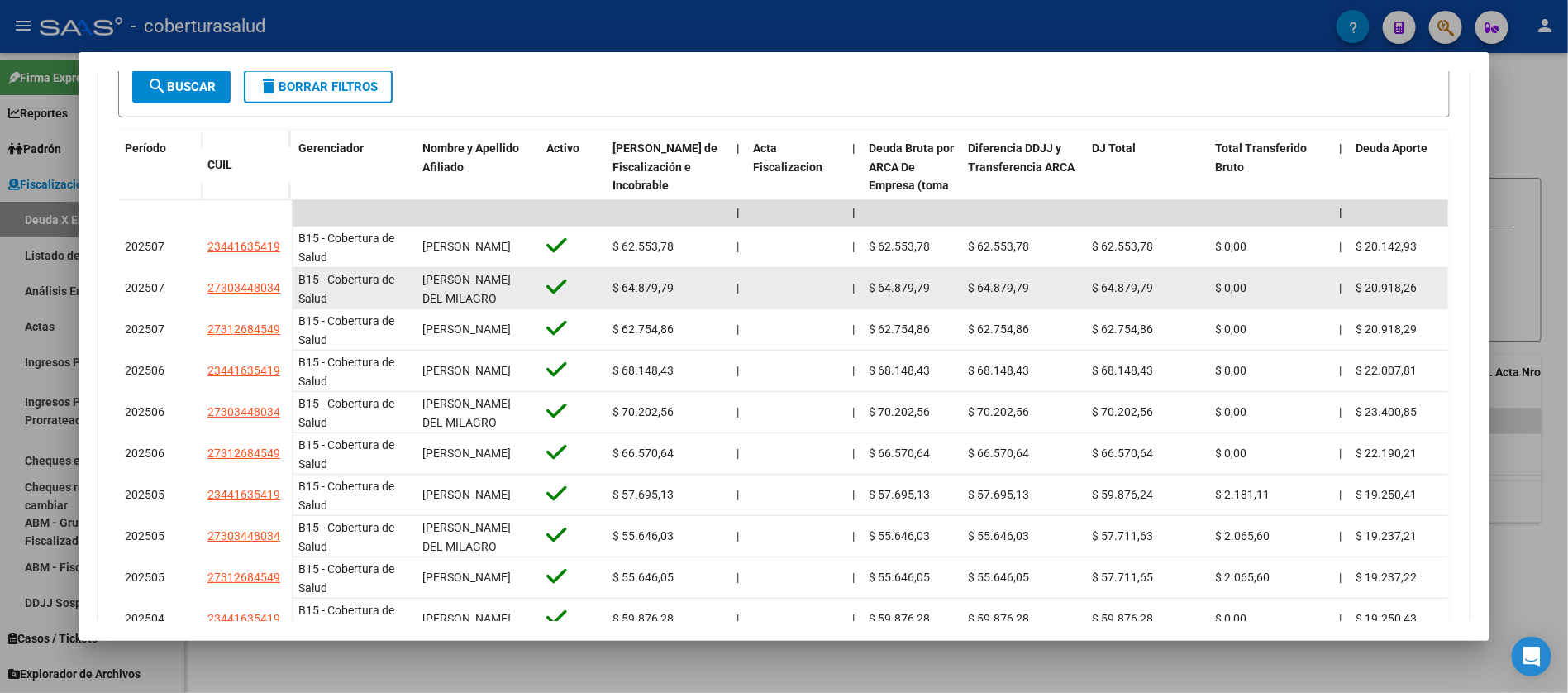
click at [625, 289] on span "$ 64.879,79" at bounding box center [643, 287] width 62 height 13
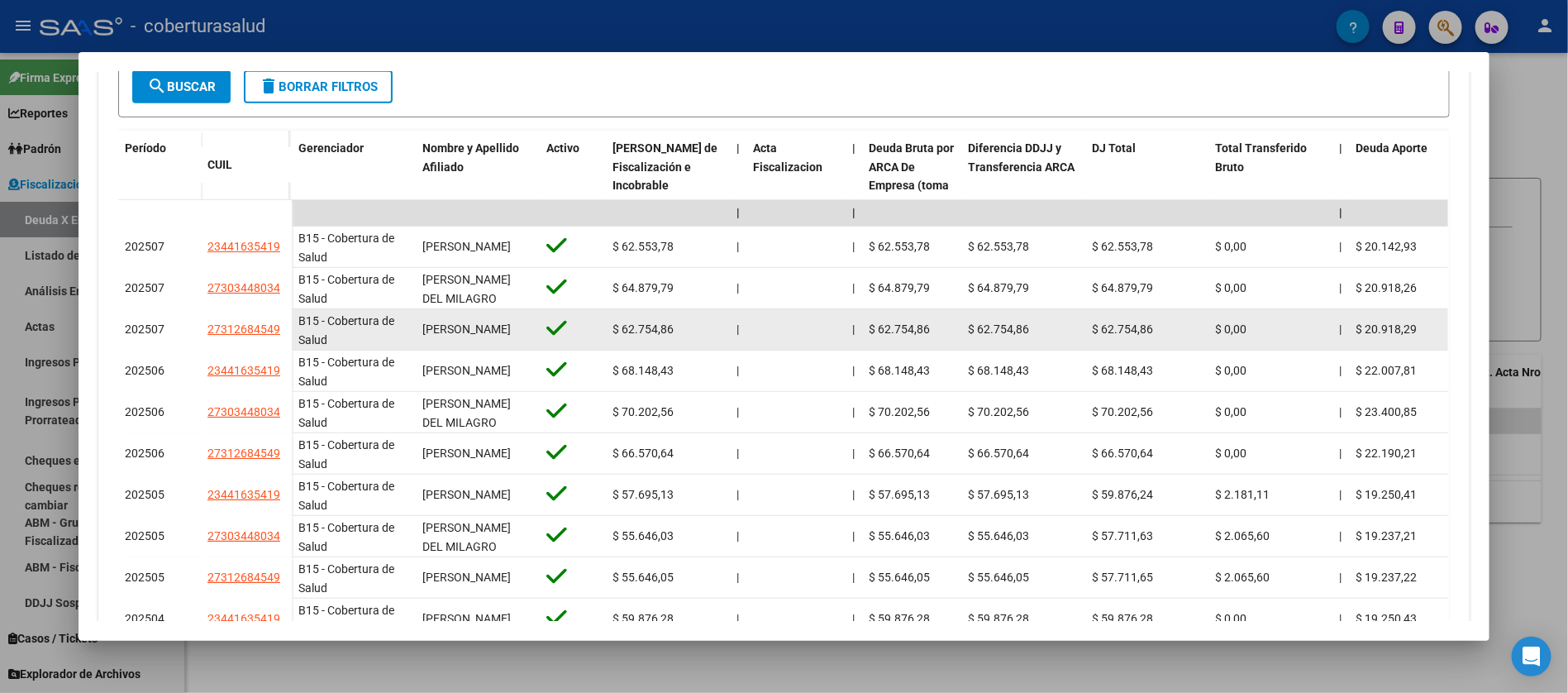
copy span "64.879,79"
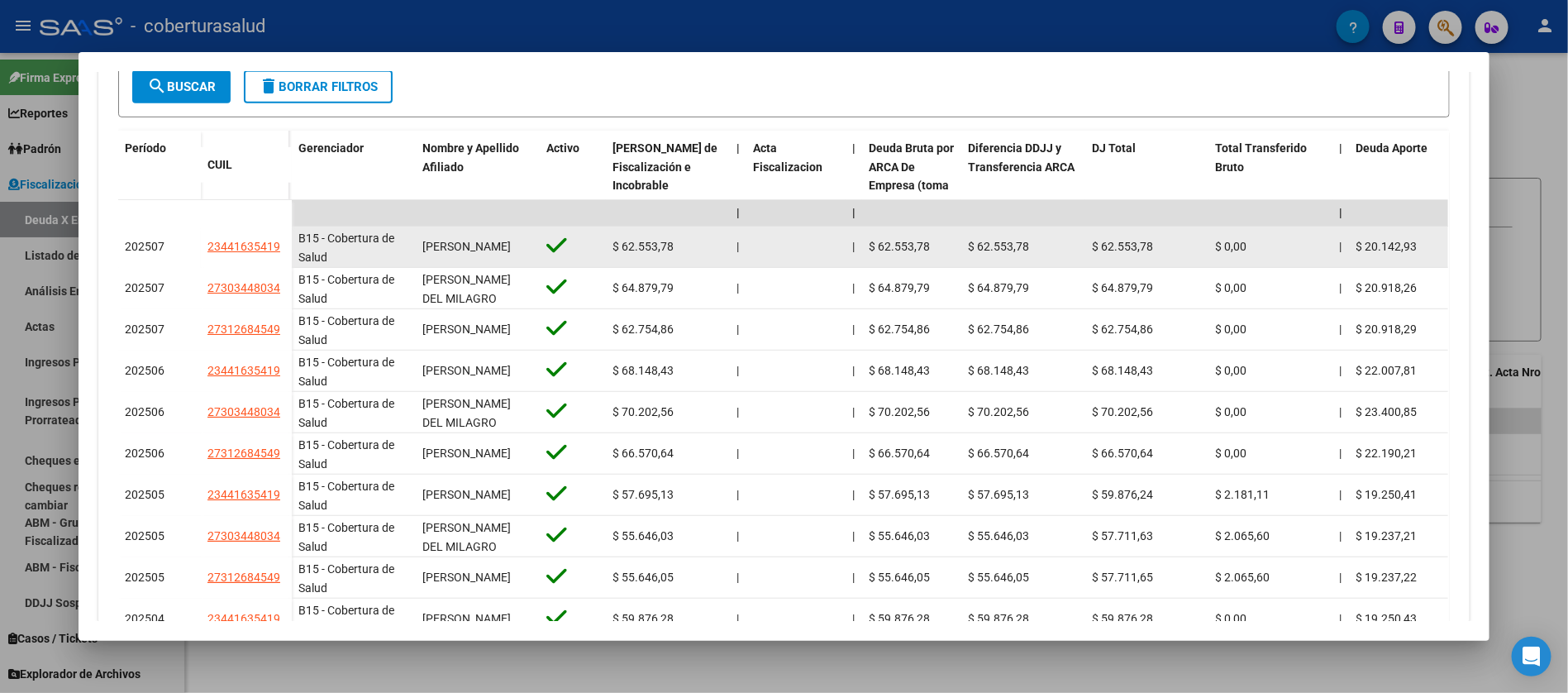
click at [625, 243] on span "$ 62.553,78" at bounding box center [643, 245] width 62 height 13
copy span "62.553,78"
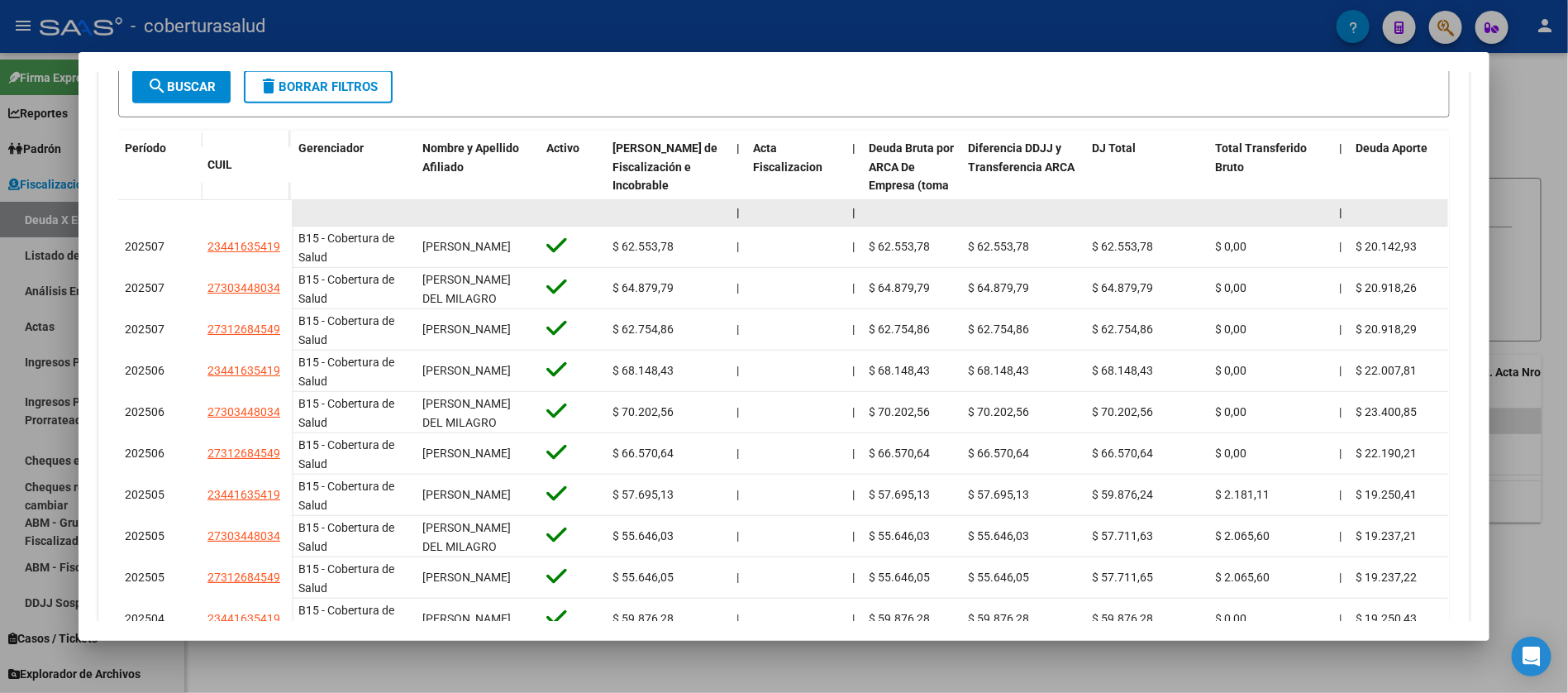
click at [916, 216] on datatable-body-cell at bounding box center [911, 213] width 99 height 26
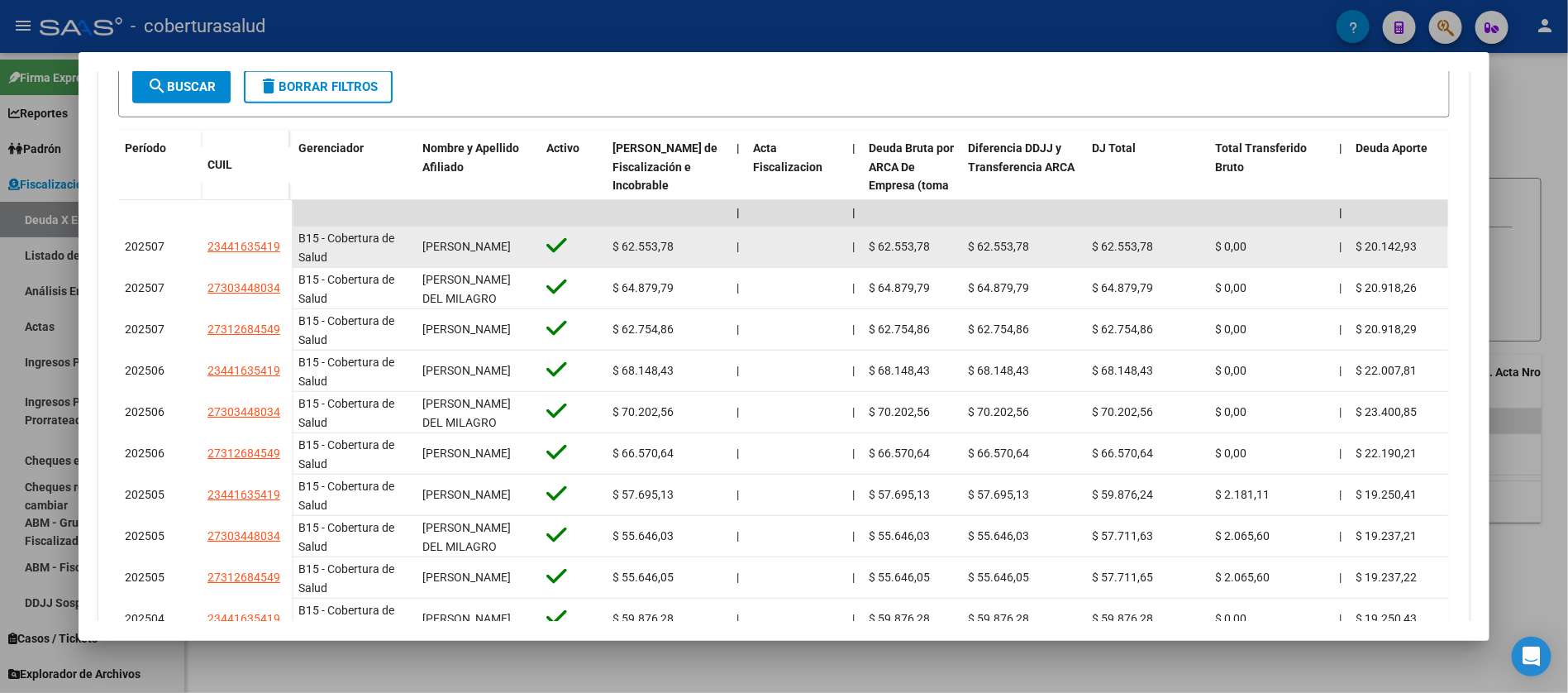
click at [1085, 251] on datatable-body-cell "$ 62.553,78" at bounding box center [1147, 246] width 124 height 41
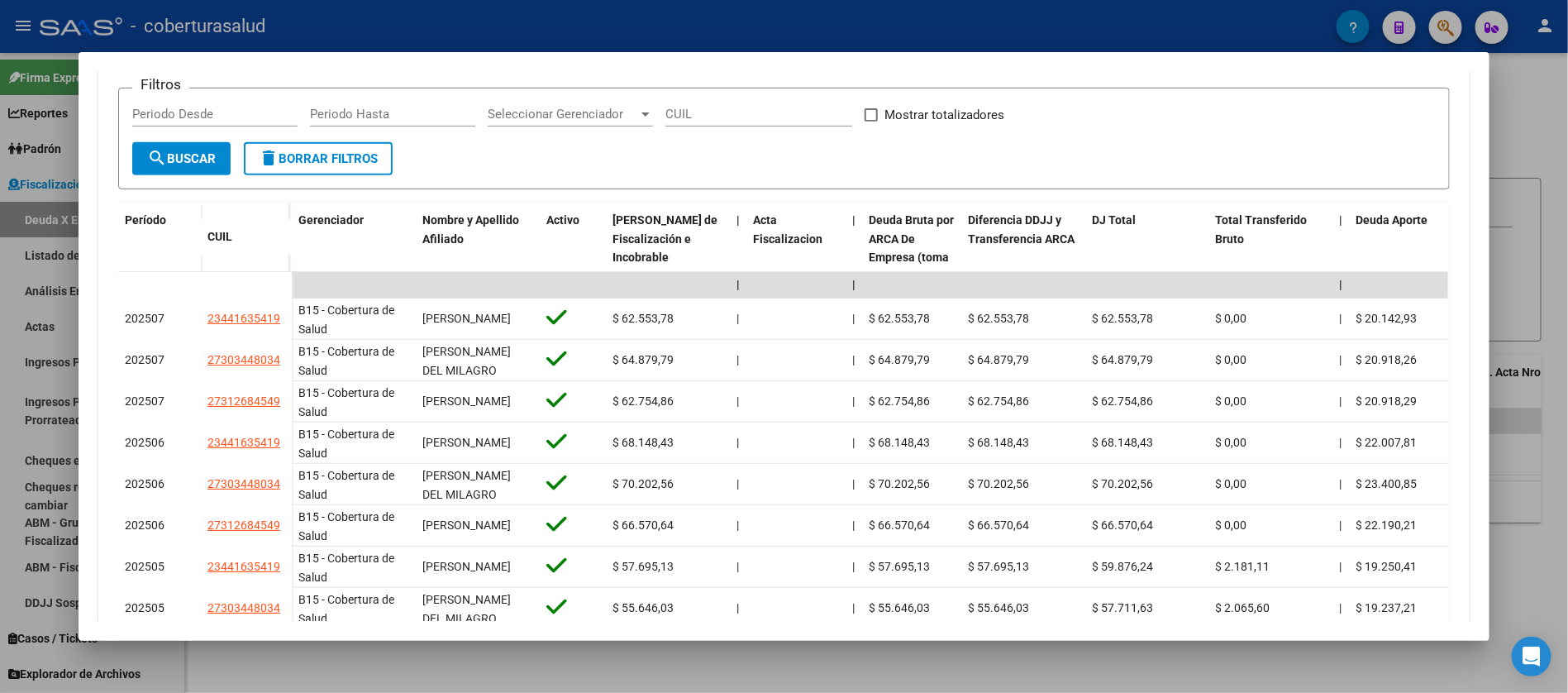
scroll to position [291, 0]
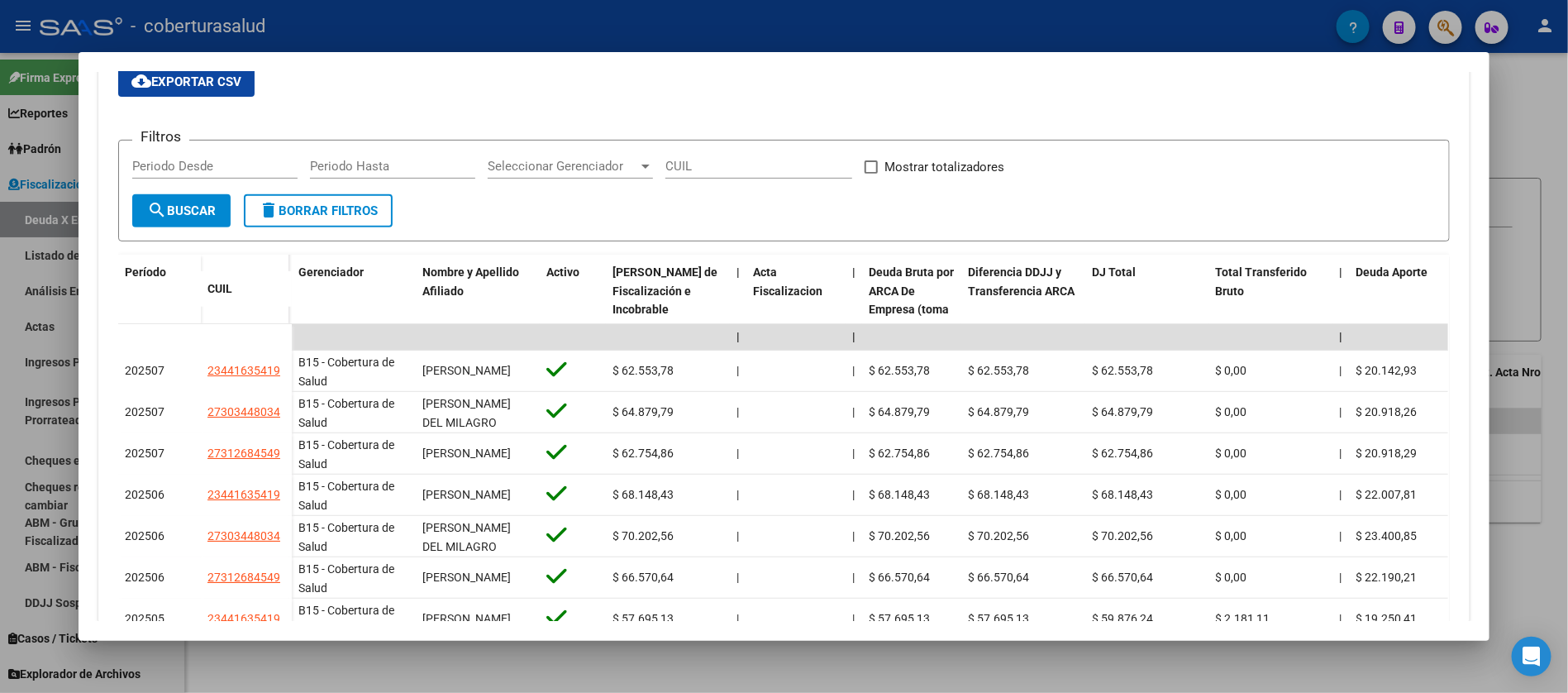
click at [208, 82] on span "cloud_download Exportar CSV" at bounding box center [186, 82] width 110 height 15
